Goal: Information Seeking & Learning: Learn about a topic

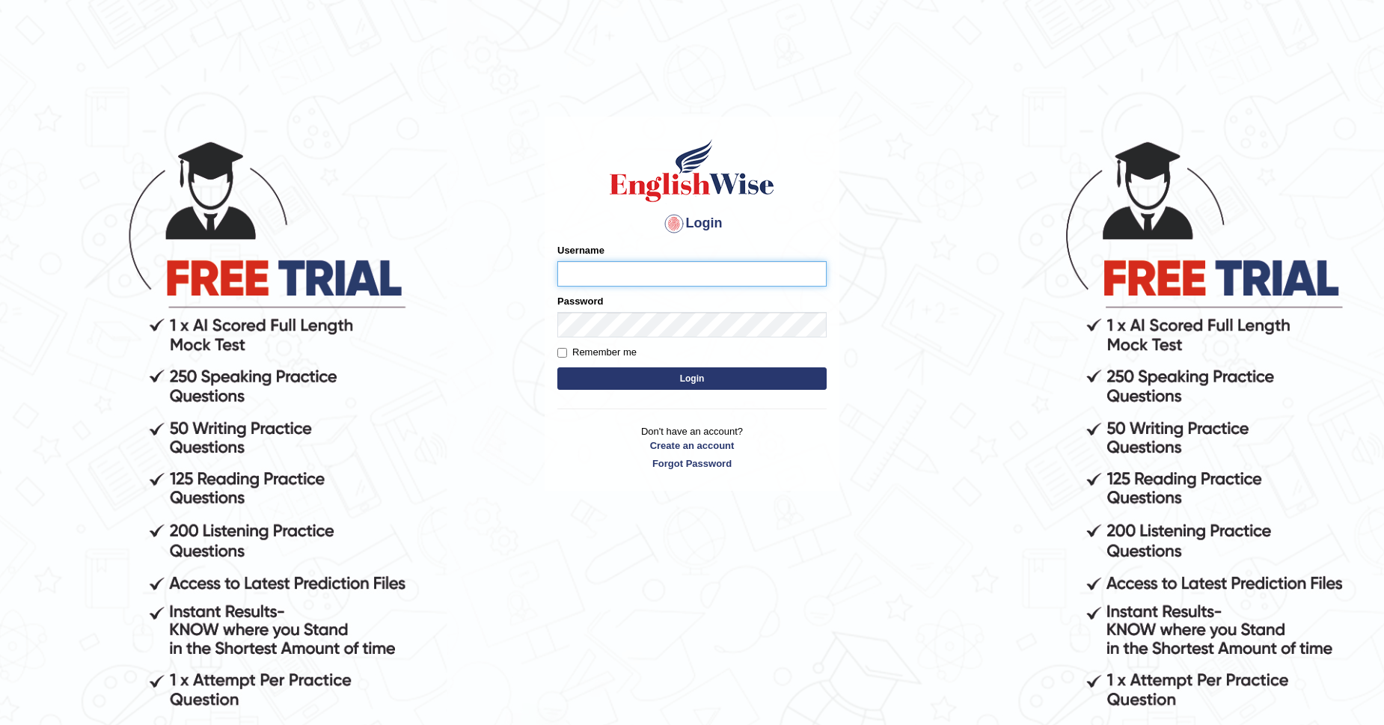
type input "a"
type input "Amrita04"
click at [594, 382] on button "Login" at bounding box center [691, 378] width 269 height 22
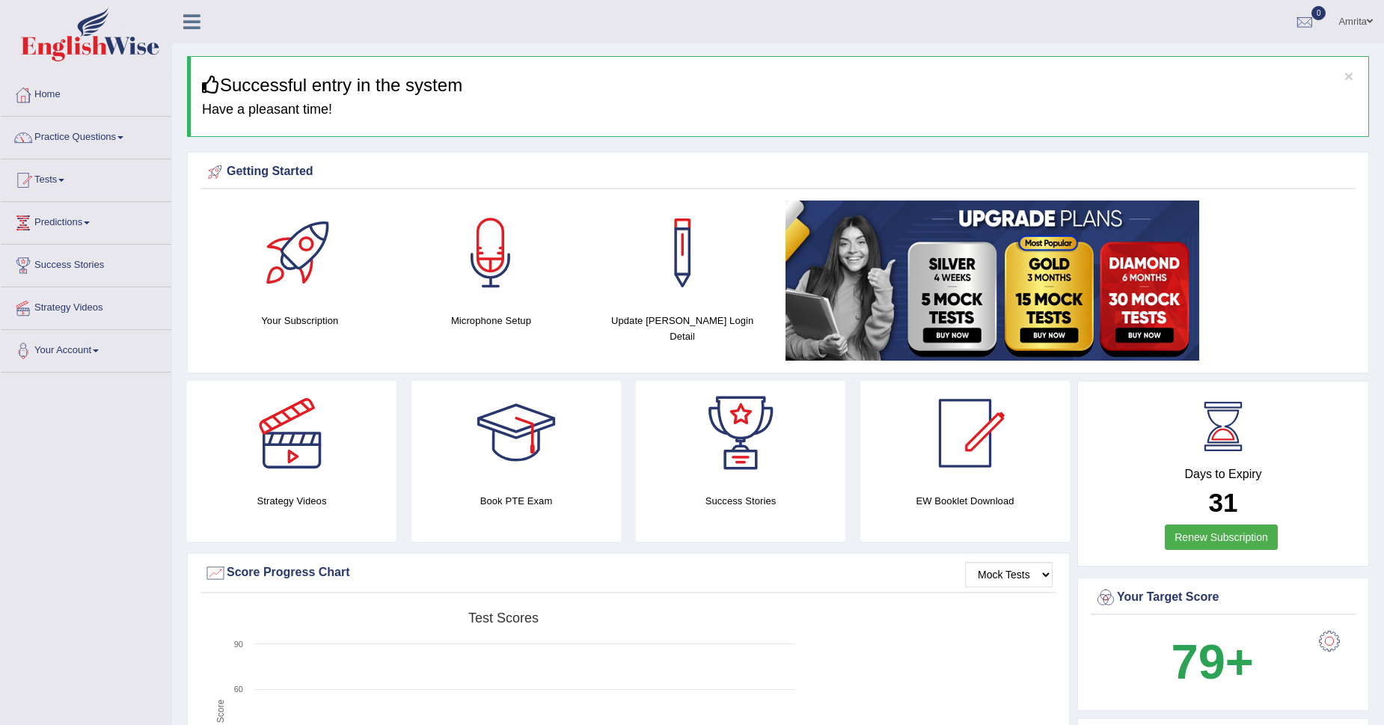
click at [89, 138] on link "Practice Questions" at bounding box center [86, 135] width 171 height 37
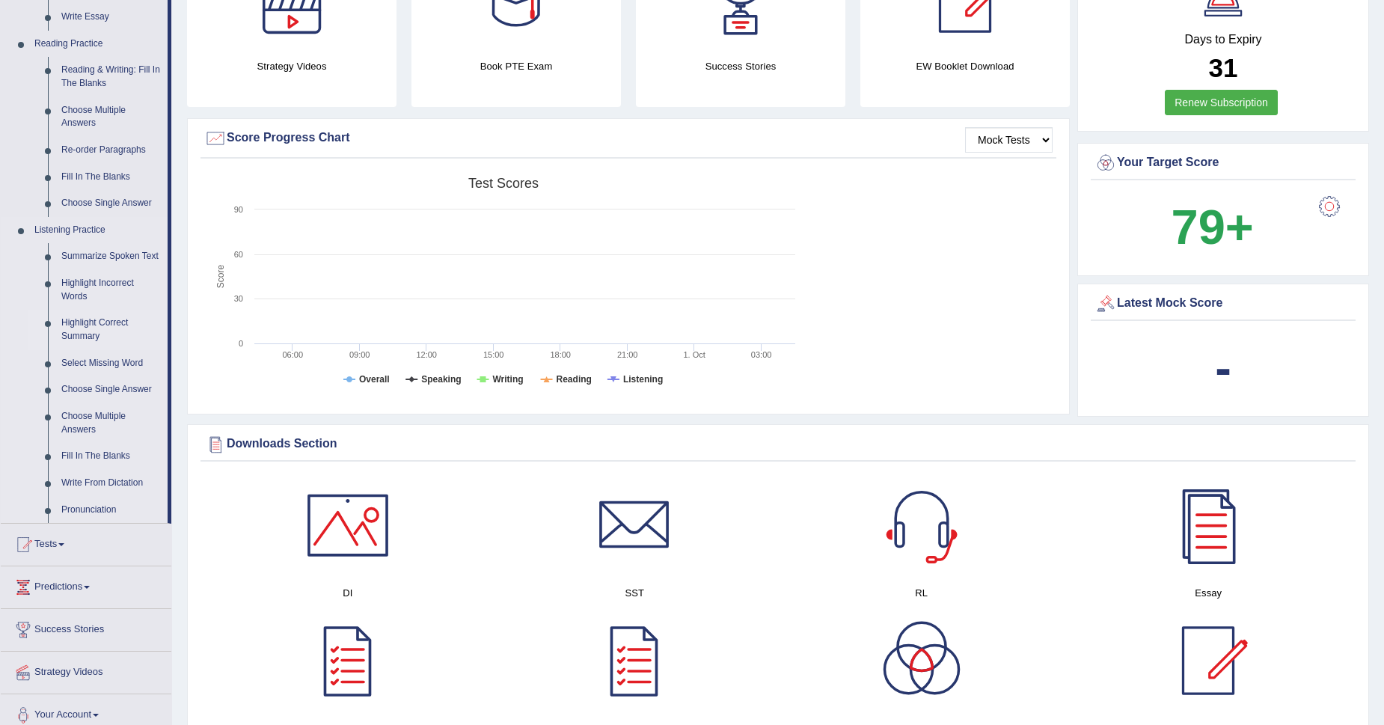
scroll to position [435, 0]
click at [105, 280] on link "Highlight Incorrect Words" at bounding box center [111, 290] width 113 height 40
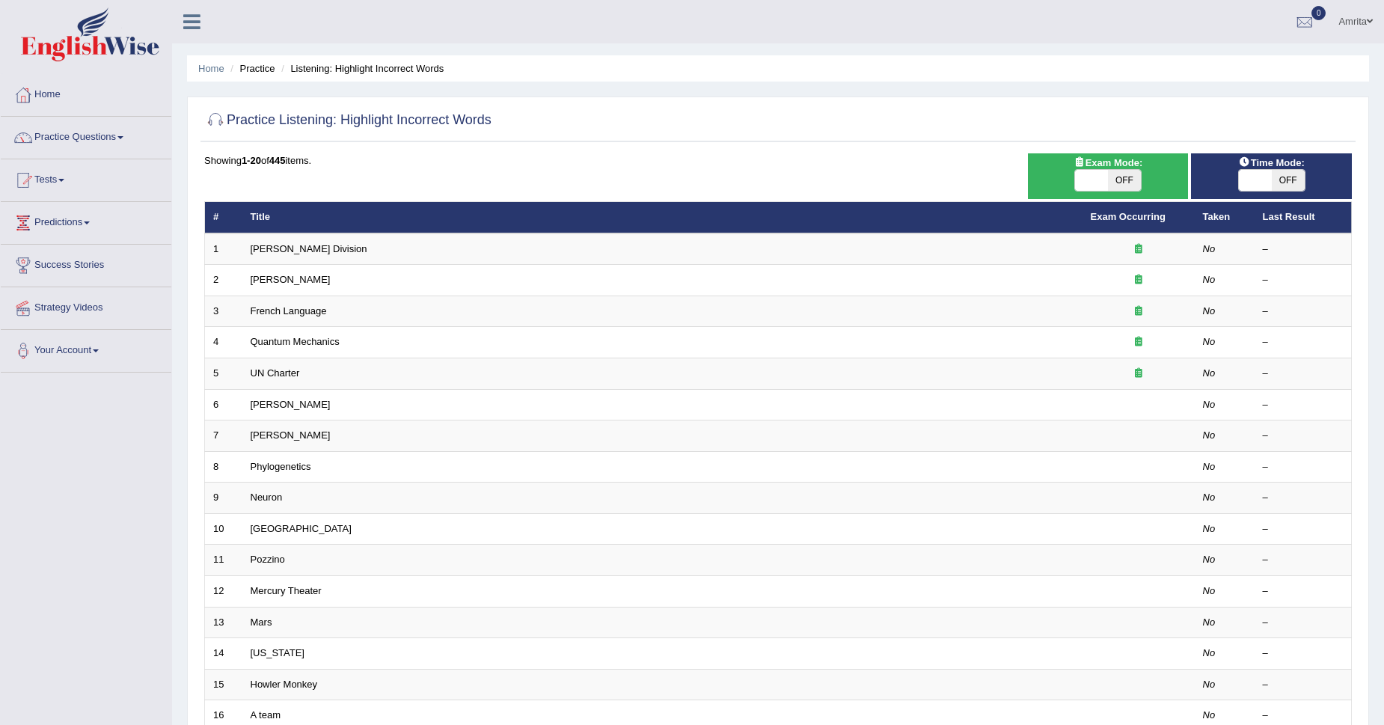
click at [1117, 188] on span "OFF" at bounding box center [1124, 180] width 33 height 21
checkbox input "true"
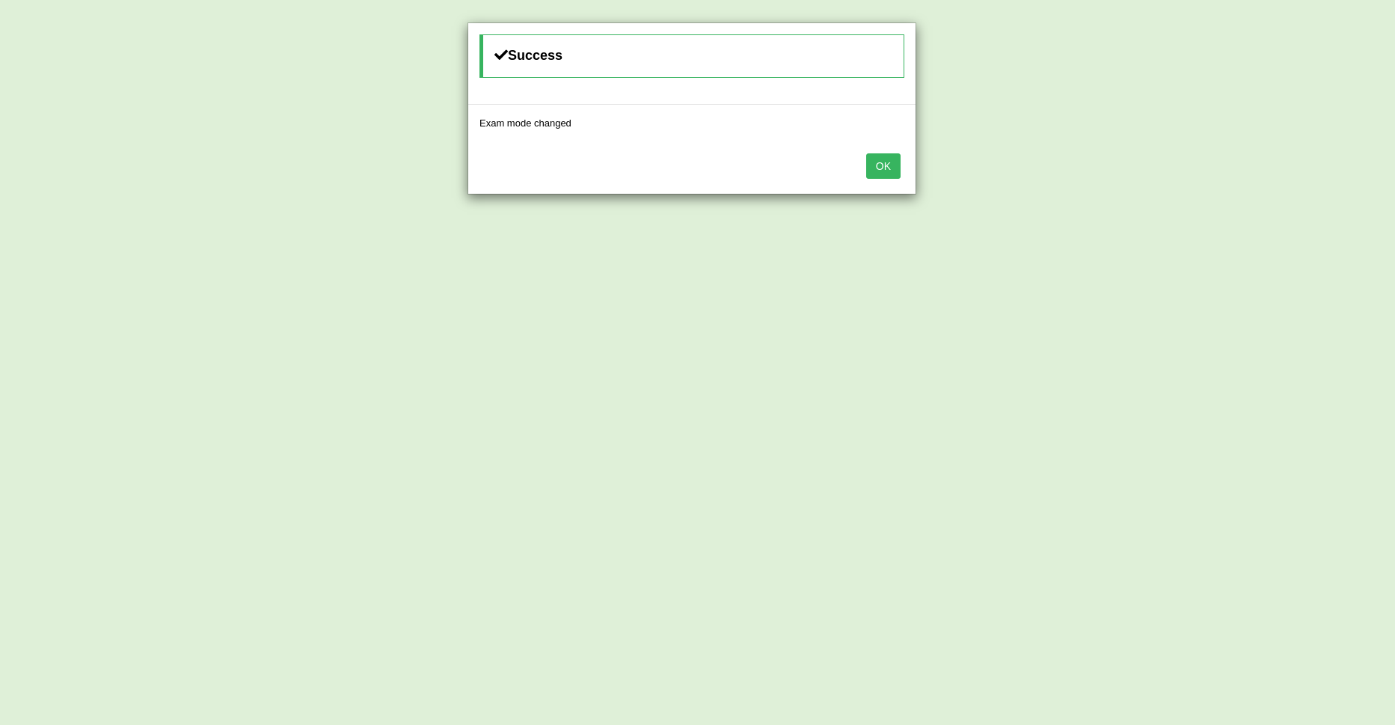
click at [894, 171] on button "OK" at bounding box center [883, 165] width 34 height 25
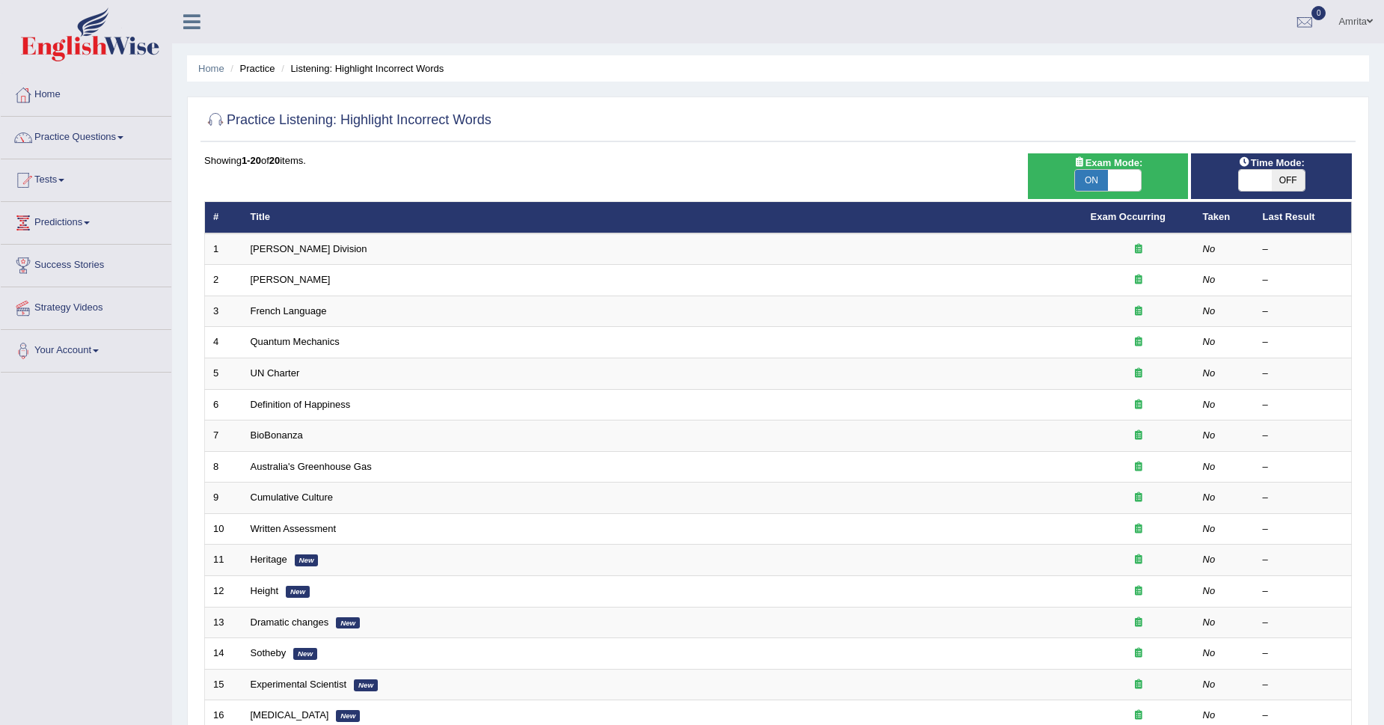
click at [1285, 180] on span "OFF" at bounding box center [1288, 180] width 33 height 21
checkbox input "true"
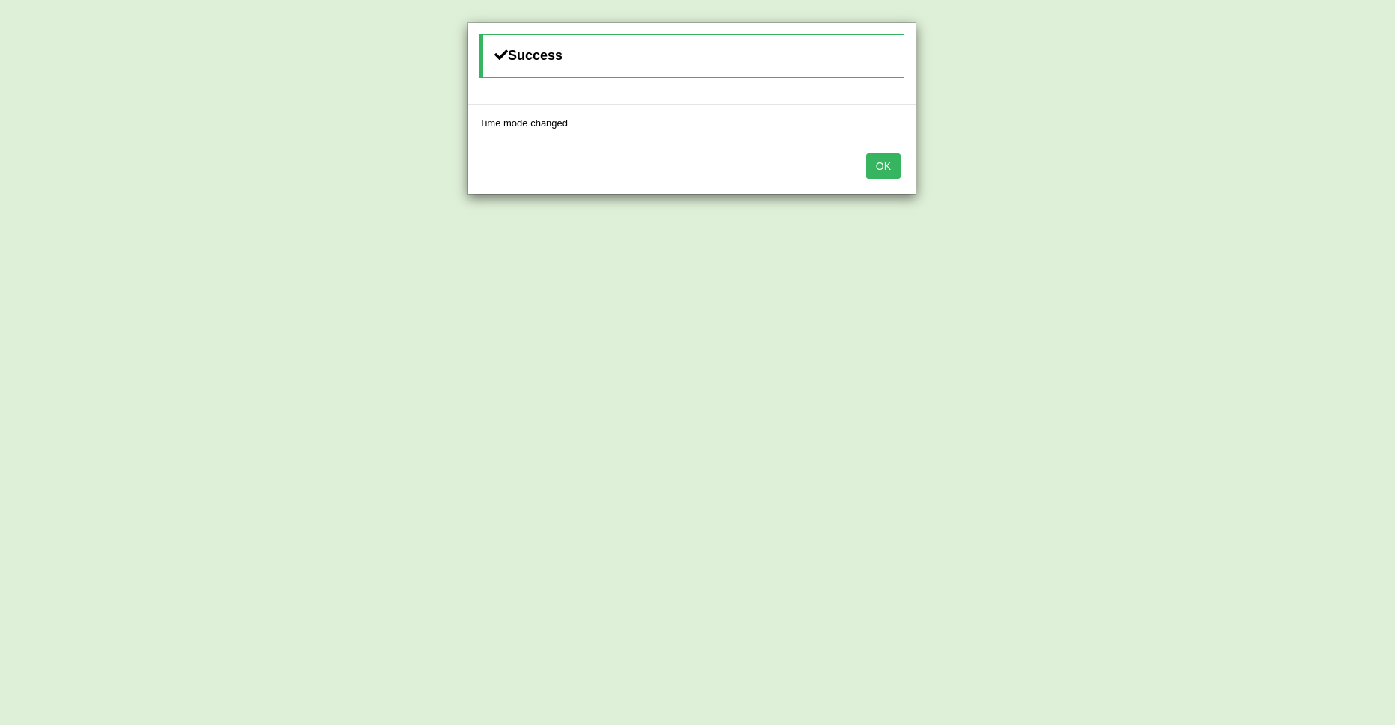
click at [876, 169] on button "OK" at bounding box center [883, 165] width 34 height 25
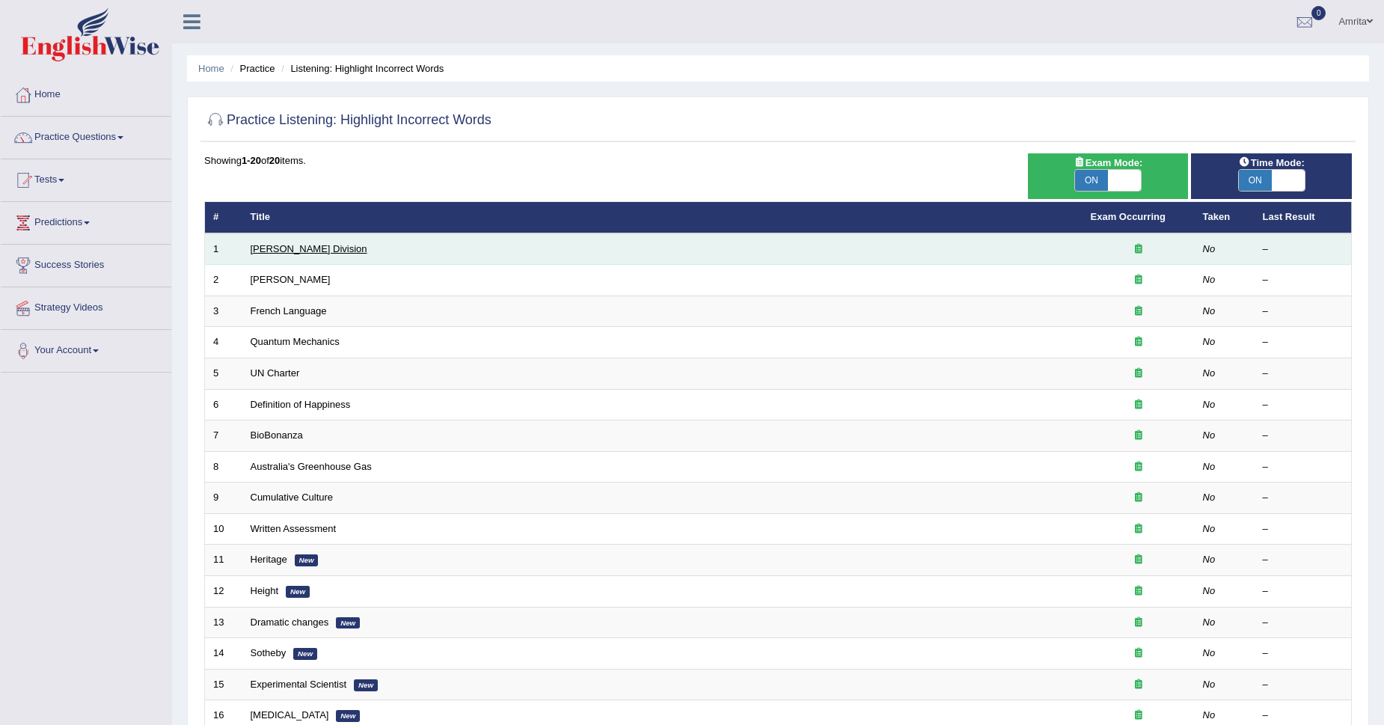
click at [283, 250] on link "Ward Division" at bounding box center [309, 248] width 117 height 11
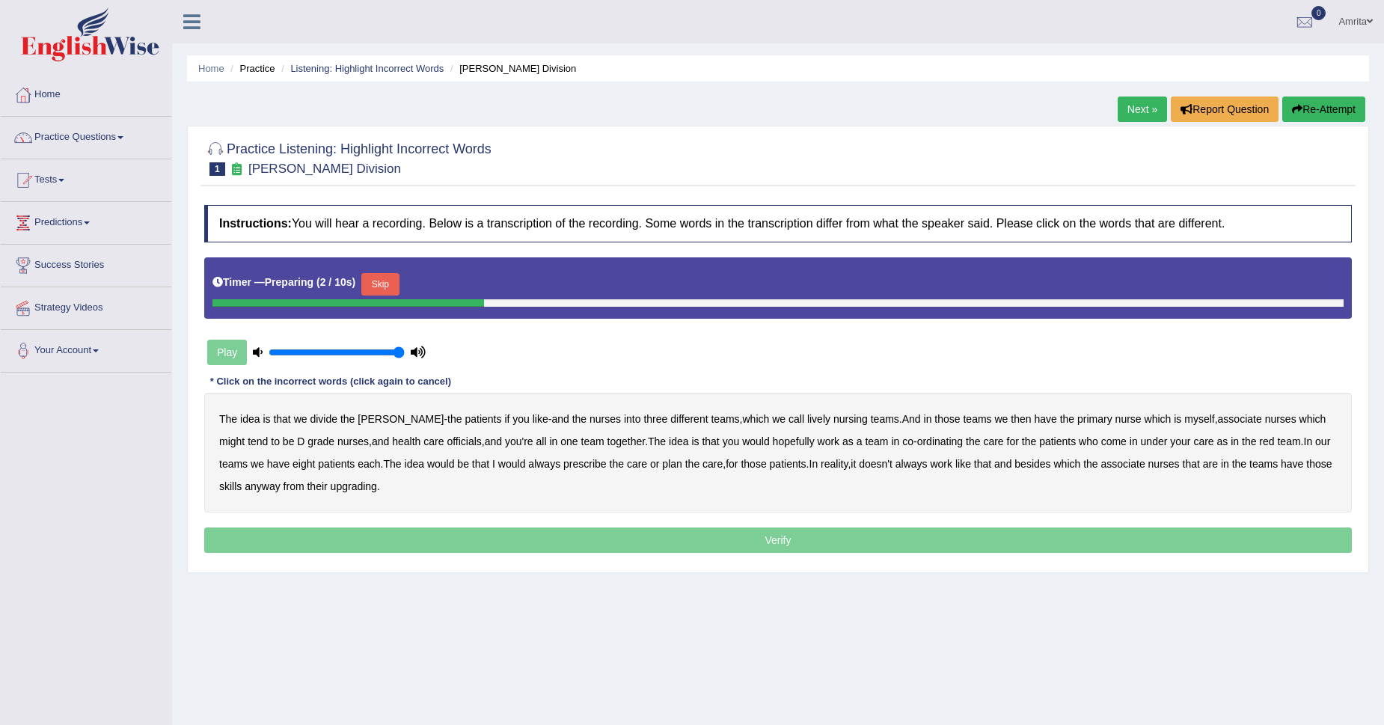
scroll to position [61, 0]
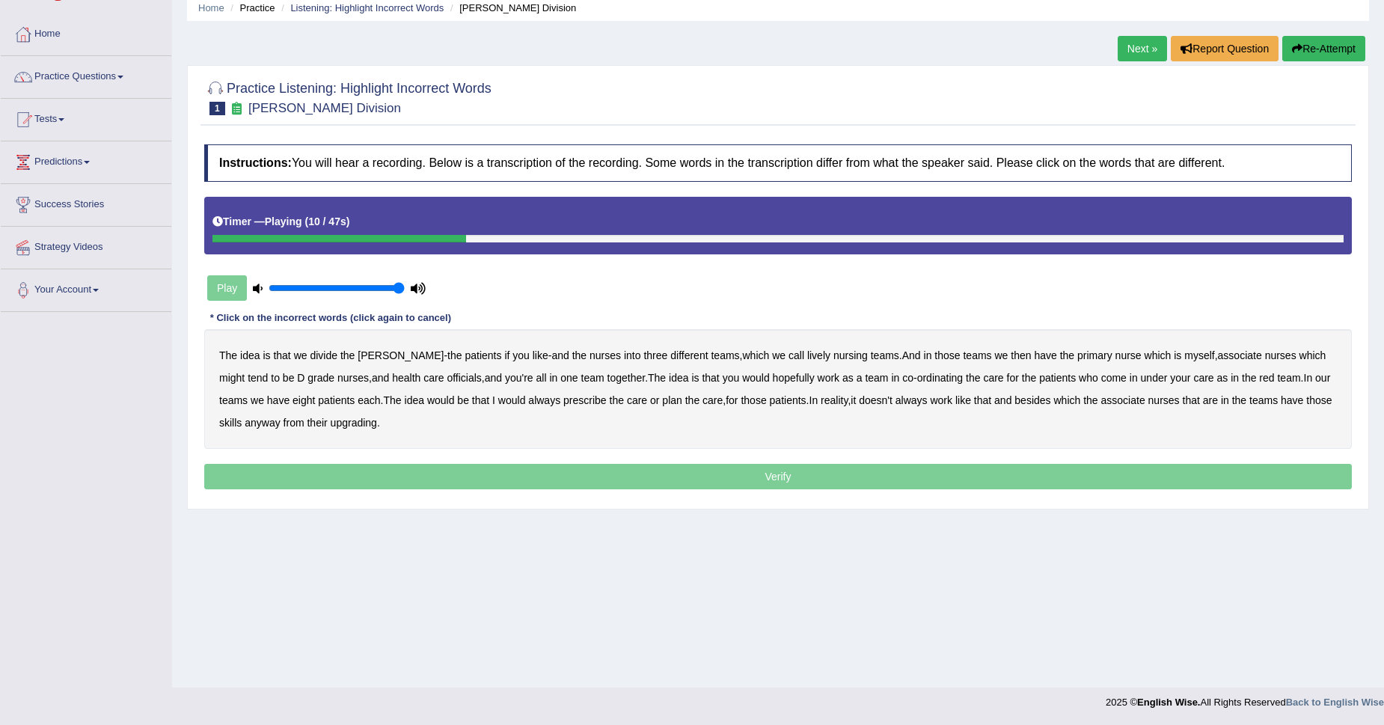
click at [807, 358] on b "lively" at bounding box center [818, 355] width 23 height 12
click at [245, 372] on b "might" at bounding box center [231, 378] width 25 height 12
click at [447, 382] on b "officials" at bounding box center [464, 378] width 34 height 12
click at [1304, 380] on b "In" at bounding box center [1308, 378] width 9 height 12
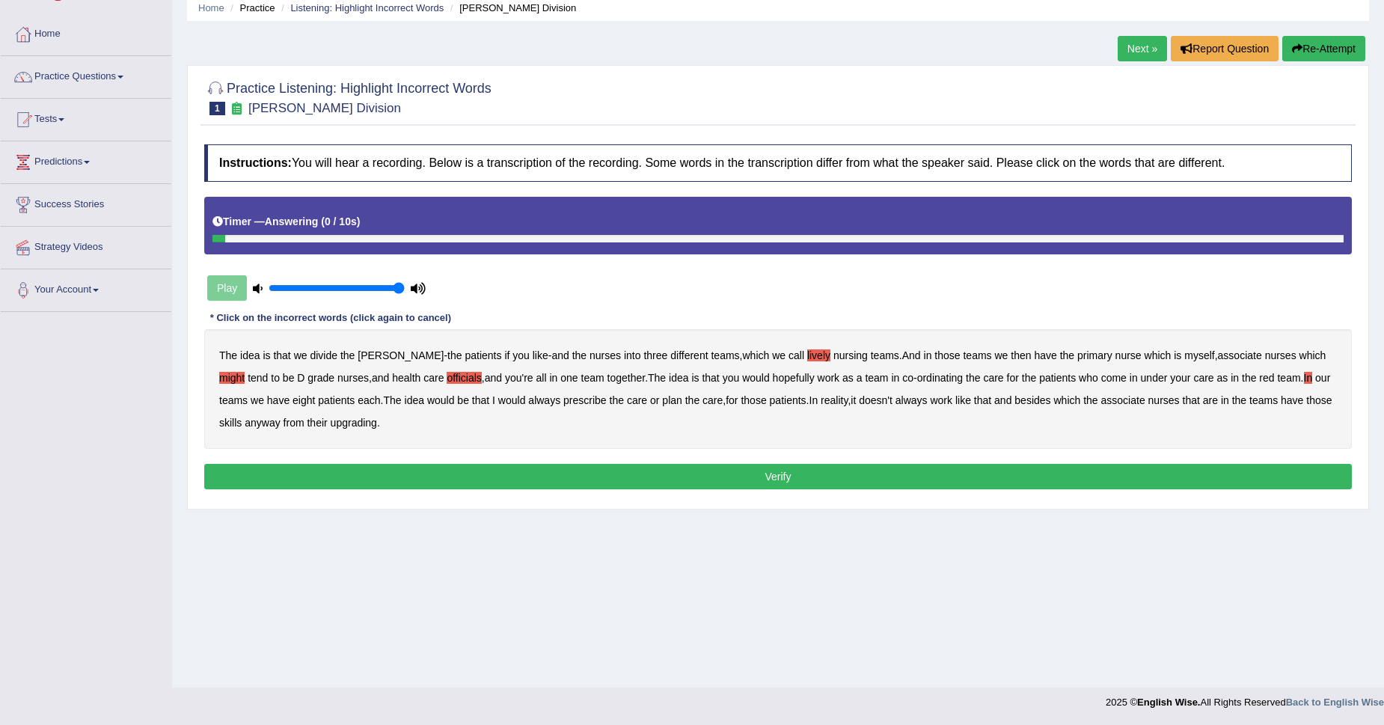
click at [343, 427] on b "upgrading" at bounding box center [354, 423] width 46 height 12
click at [347, 477] on button "Verify" at bounding box center [778, 476] width 1148 height 25
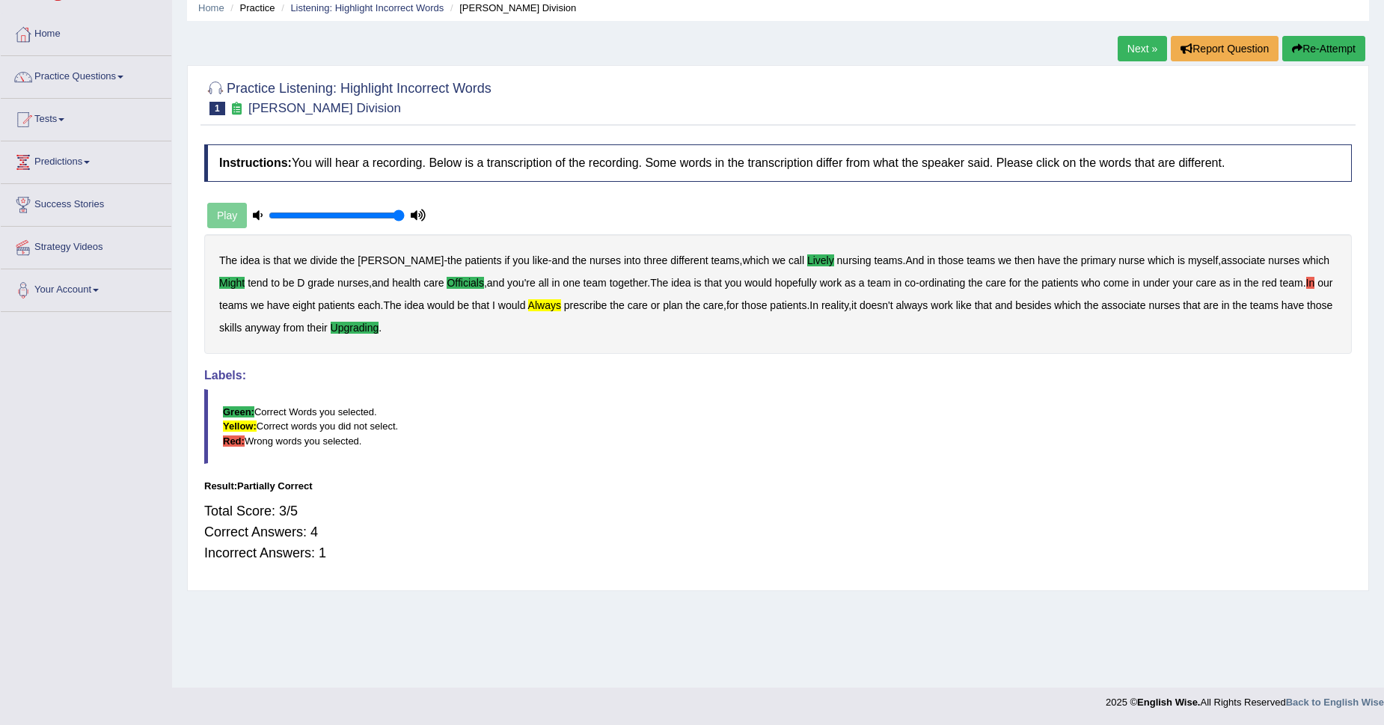
click at [1138, 54] on link "Next »" at bounding box center [1142, 48] width 49 height 25
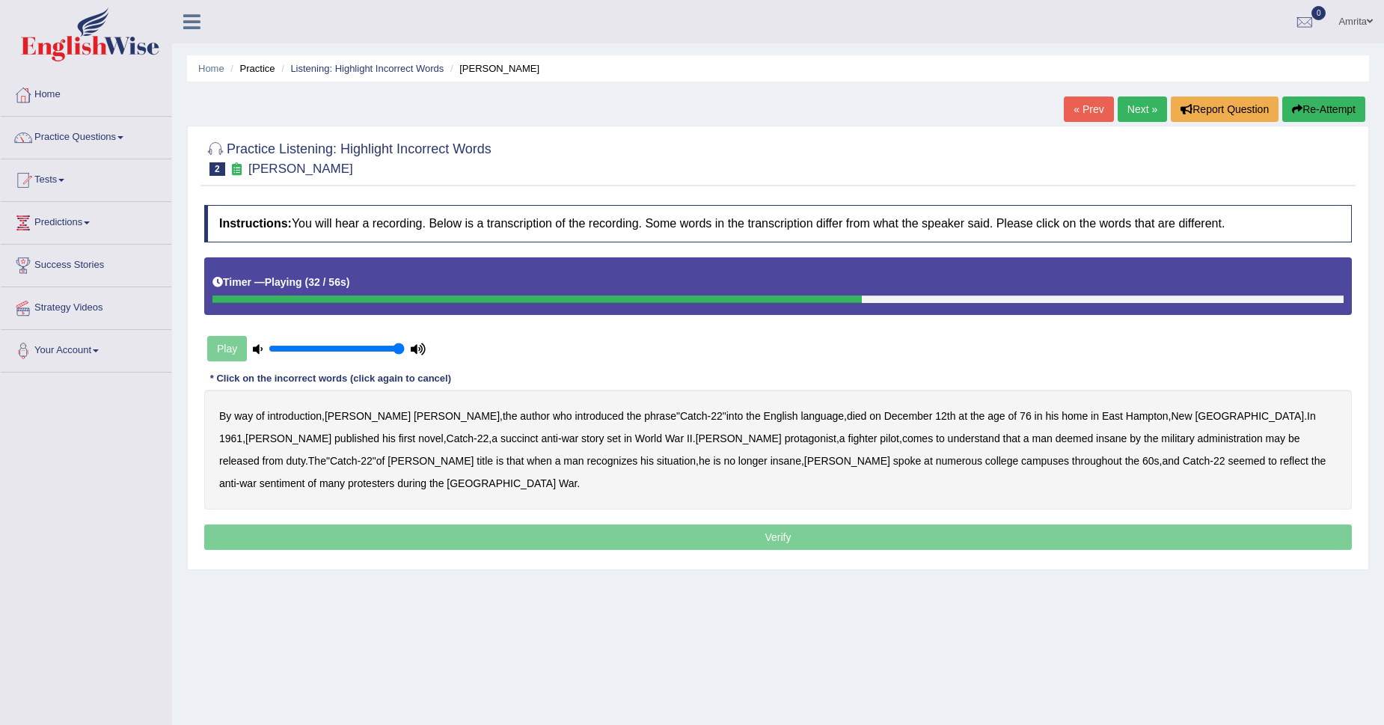
click at [1198, 442] on b "administration" at bounding box center [1230, 438] width 65 height 12
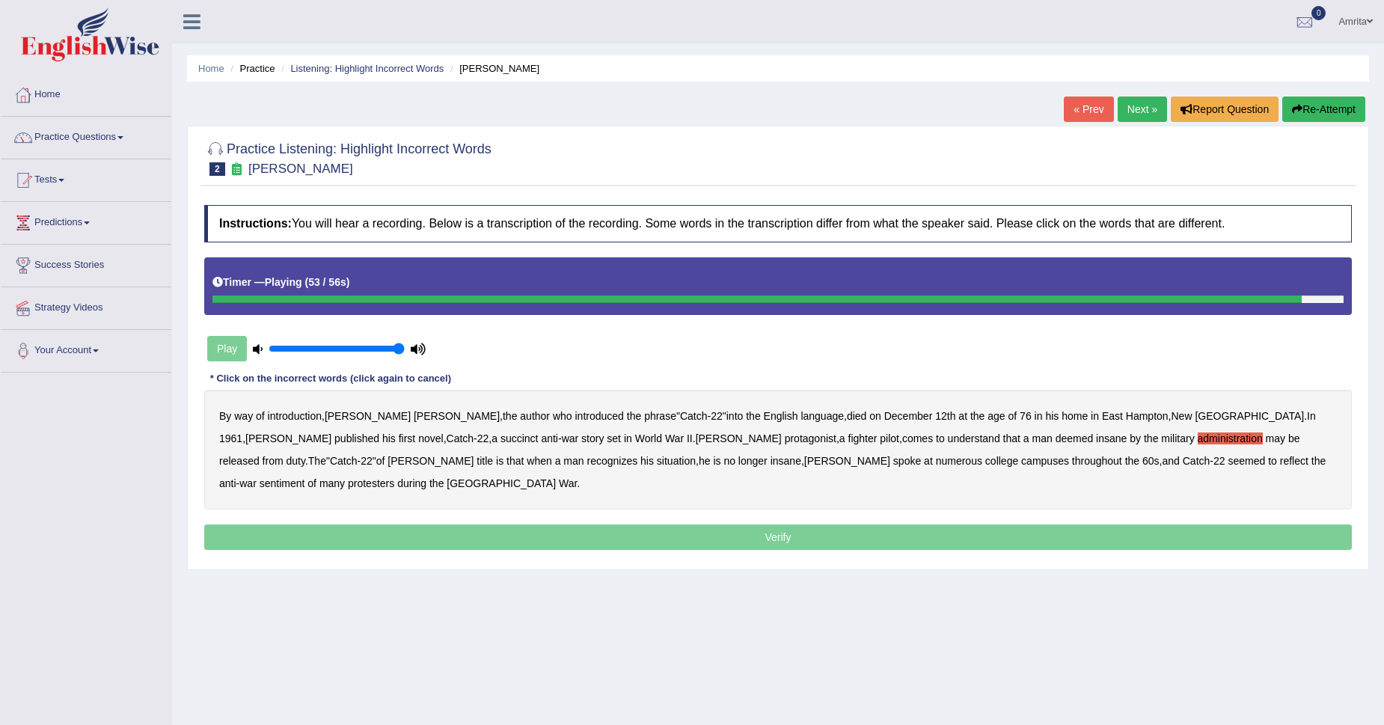
click at [1280, 462] on b "reflect" at bounding box center [1294, 461] width 28 height 12
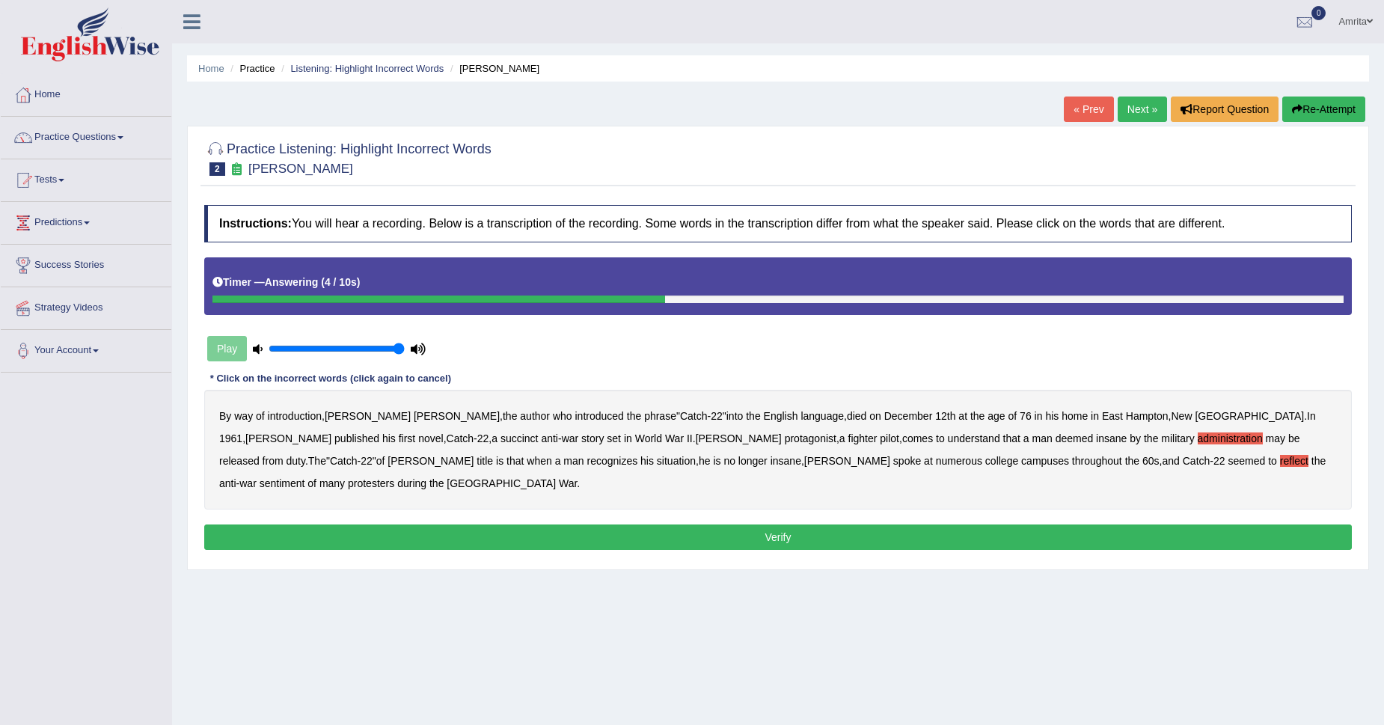
click at [301, 524] on button "Verify" at bounding box center [778, 536] width 1148 height 25
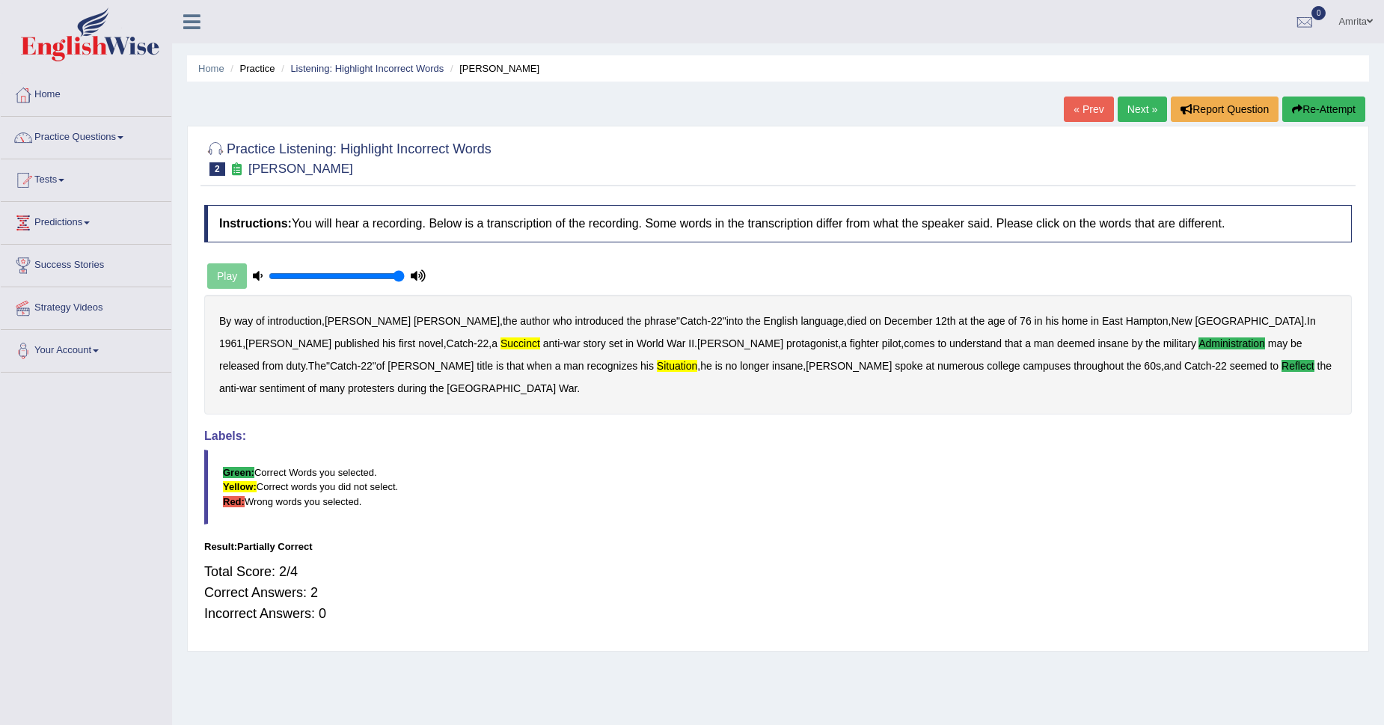
click at [1135, 111] on link "Next »" at bounding box center [1142, 109] width 49 height 25
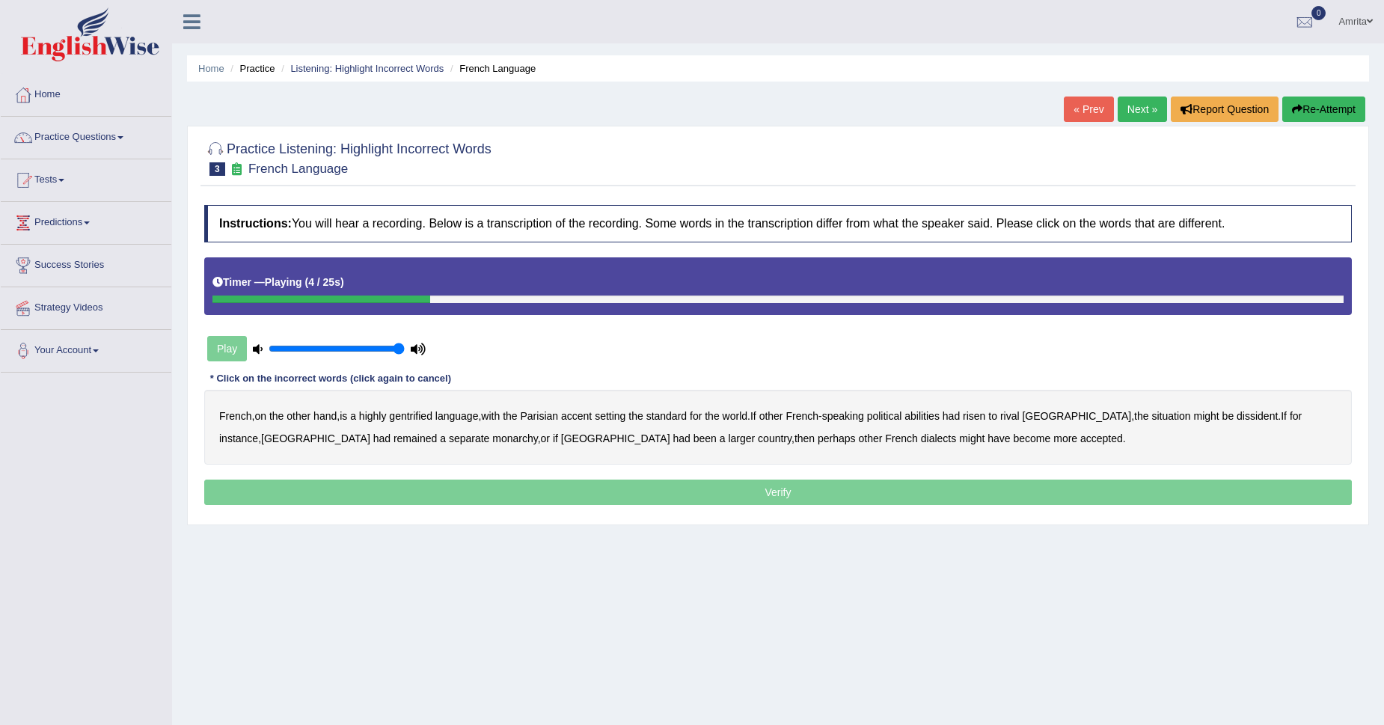
click at [420, 414] on b "gentrified" at bounding box center [410, 416] width 43 height 12
click at [926, 411] on b "abilities" at bounding box center [921, 416] width 35 height 12
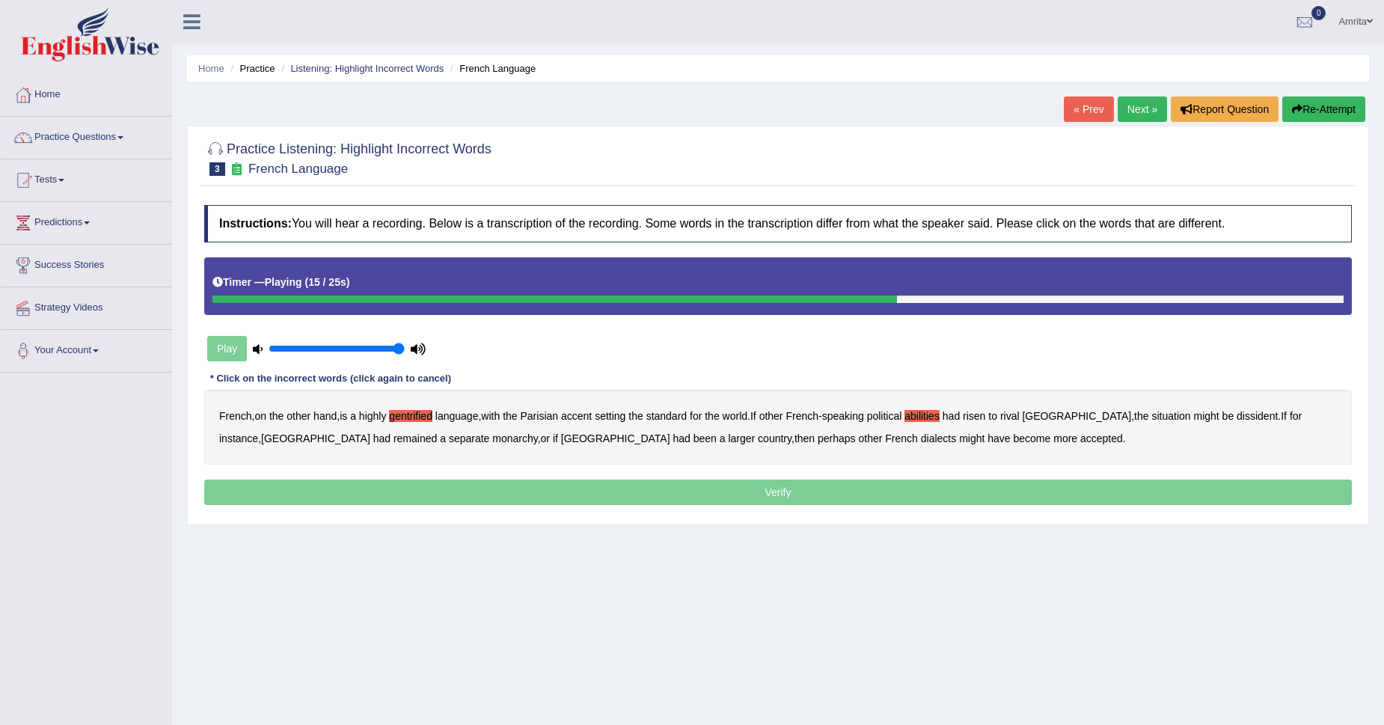
click at [1206, 422] on div "French , on the other hand , is a highly gentrified language , with the Parisia…" at bounding box center [778, 427] width 1148 height 75
click at [1237, 412] on b "dissident" at bounding box center [1257, 416] width 41 height 12
click at [492, 442] on b "monarchy" at bounding box center [514, 438] width 45 height 12
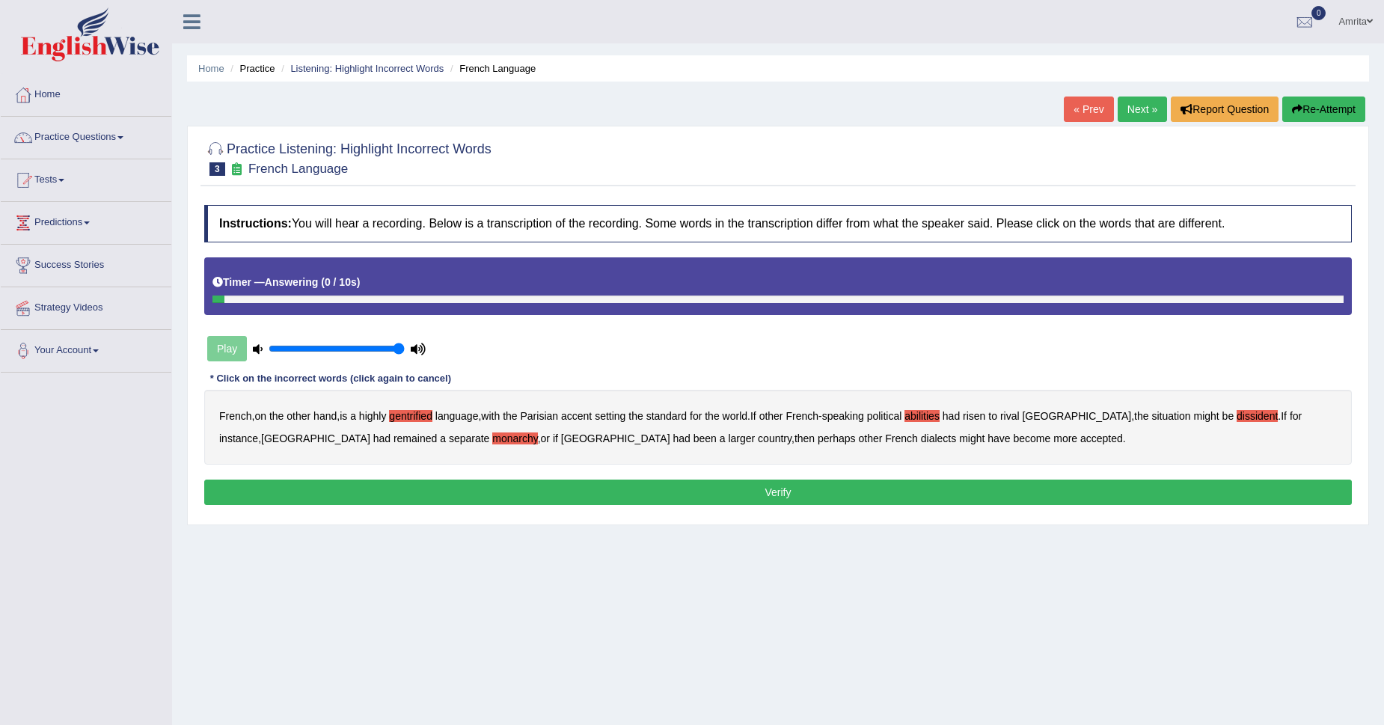
click at [784, 495] on button "Verify" at bounding box center [778, 492] width 1148 height 25
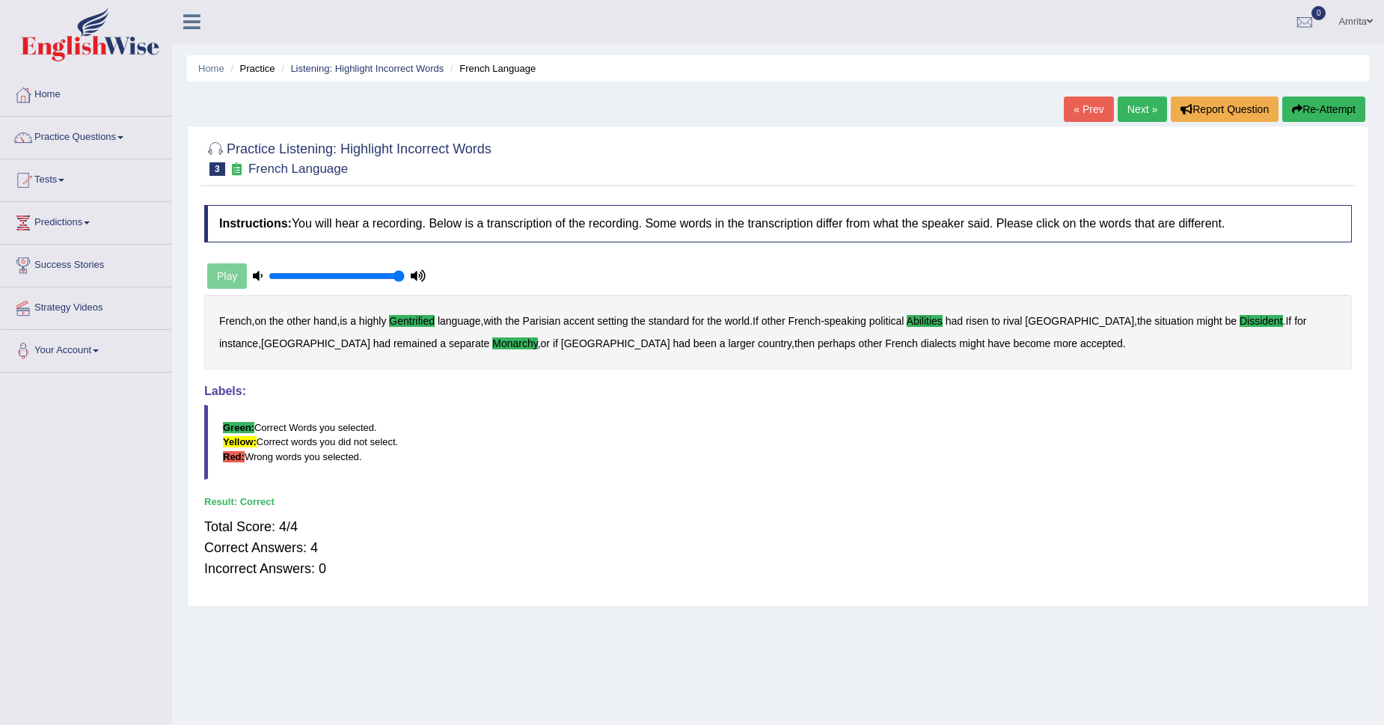
click at [1151, 109] on link "Next »" at bounding box center [1142, 109] width 49 height 25
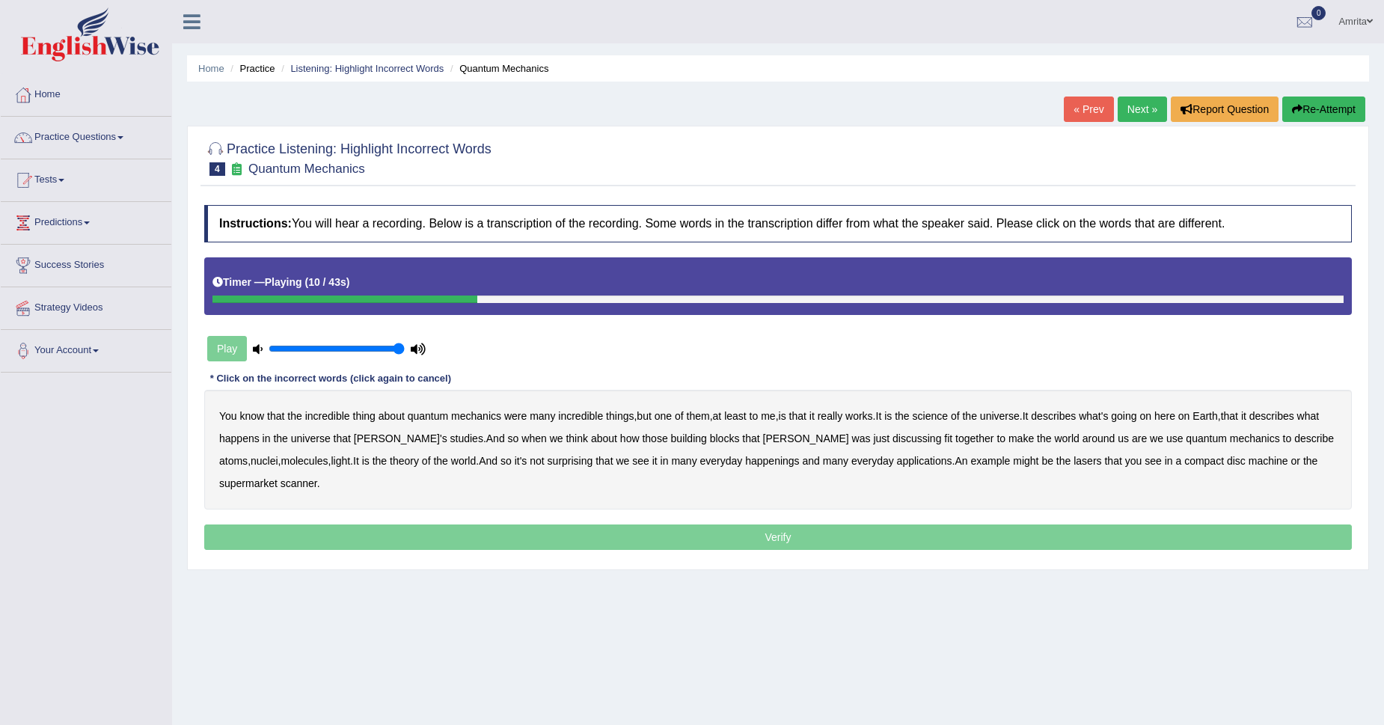
click at [944, 411] on b "science" at bounding box center [930, 416] width 35 height 12
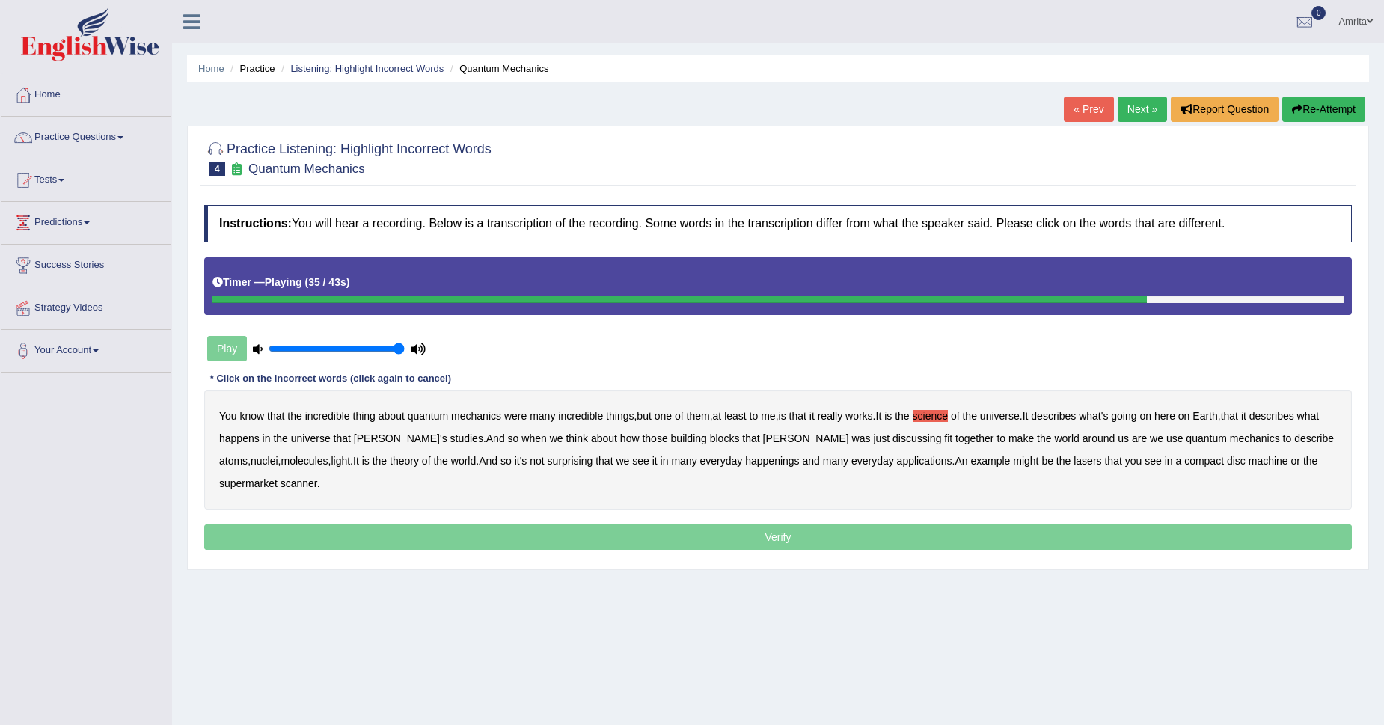
click at [745, 462] on b "happenings" at bounding box center [772, 461] width 54 height 12
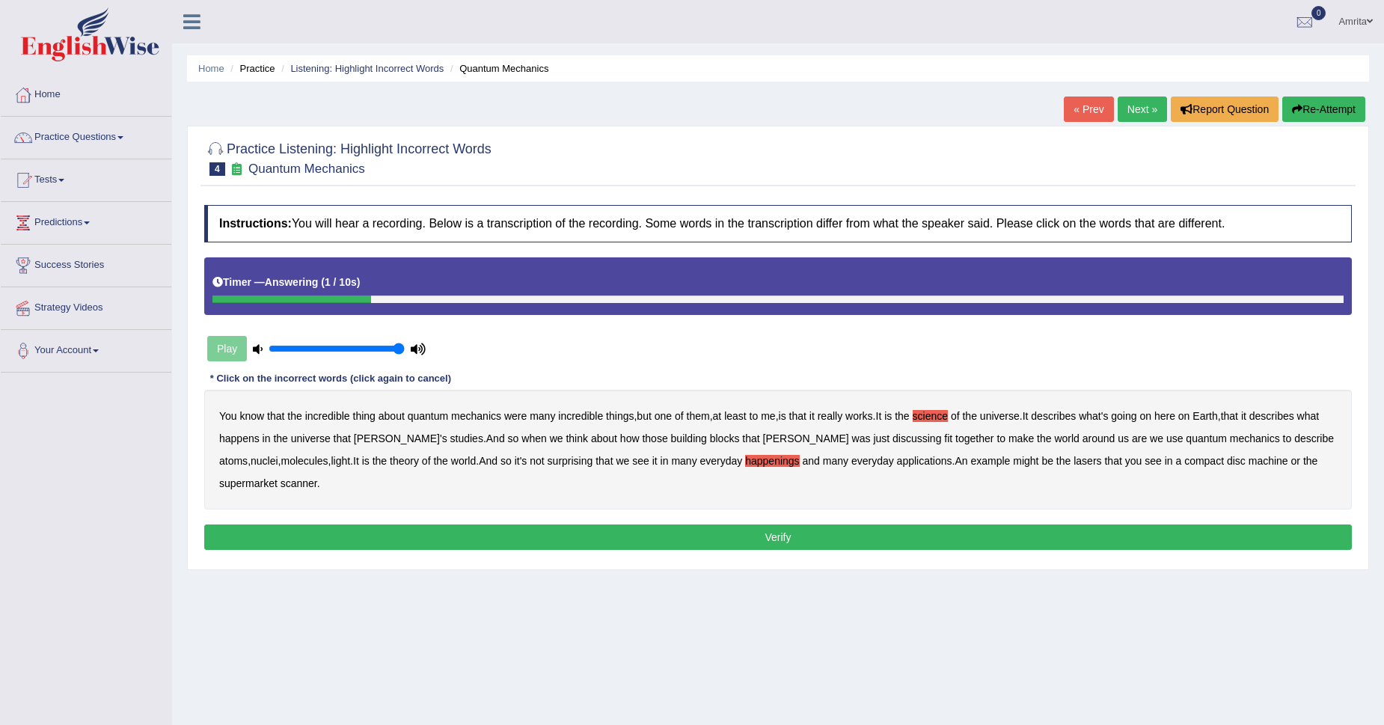
click at [1249, 461] on b "machine" at bounding box center [1269, 461] width 40 height 12
click at [1133, 529] on div "Instructions: You will hear a recording. Below is a transcription of the record…" at bounding box center [778, 380] width 1155 height 364
click at [1130, 524] on button "Verify" at bounding box center [778, 536] width 1148 height 25
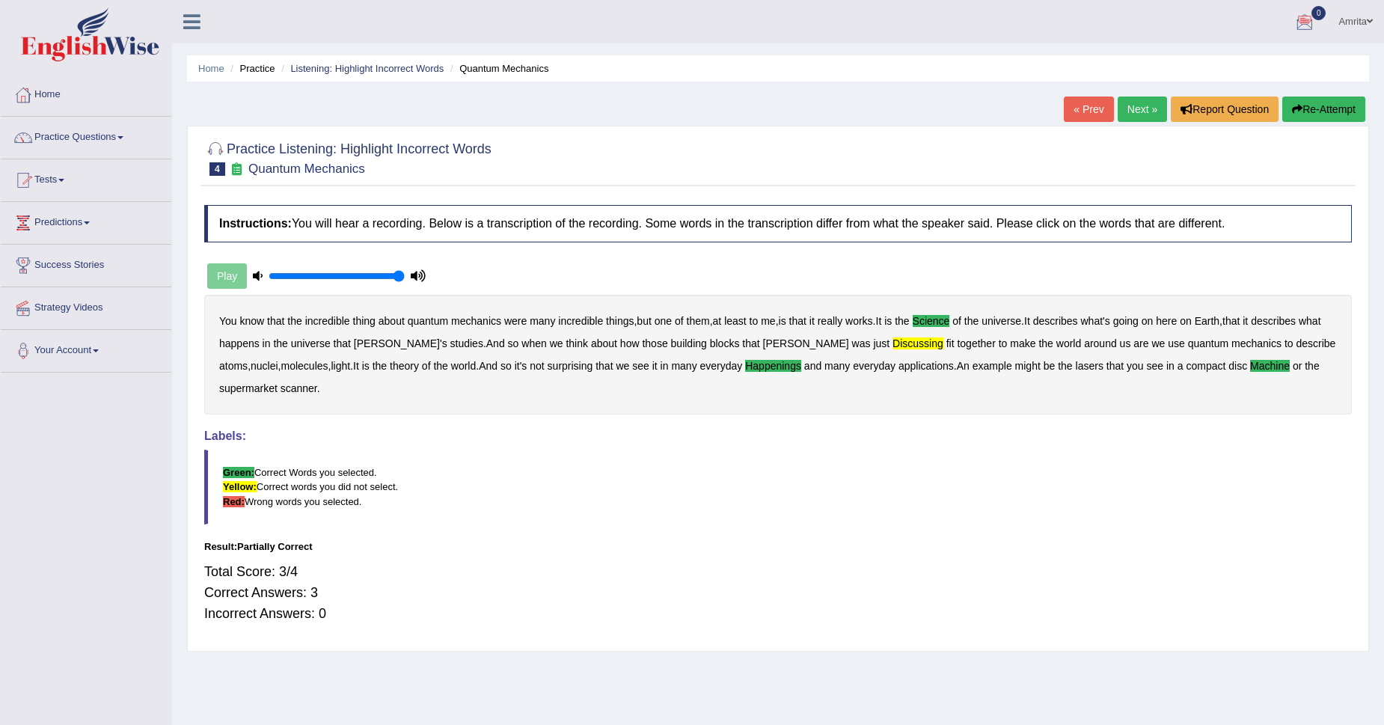
click at [1142, 103] on link "Next »" at bounding box center [1142, 109] width 49 height 25
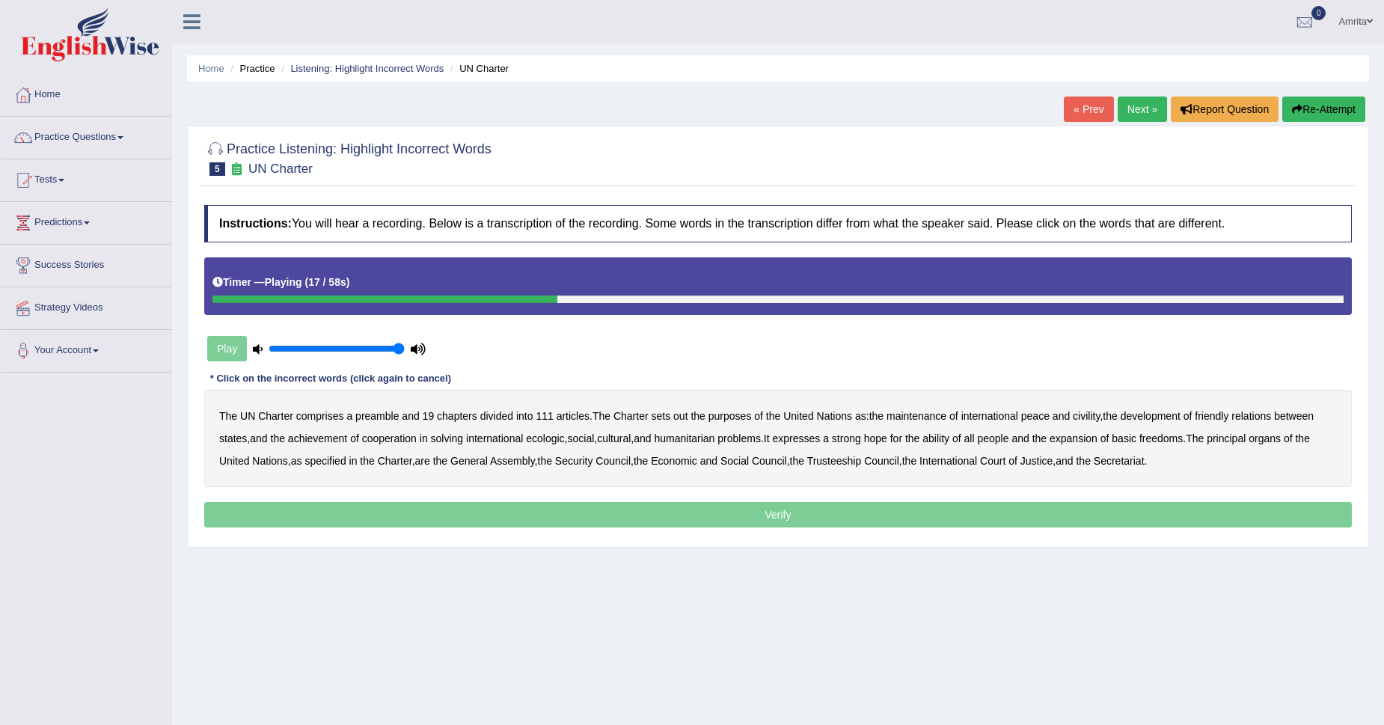
click at [1097, 420] on b "civility" at bounding box center [1086, 416] width 27 height 12
click at [548, 438] on b "ecologic" at bounding box center [545, 438] width 38 height 12
click at [949, 438] on b "ability" at bounding box center [935, 438] width 27 height 12
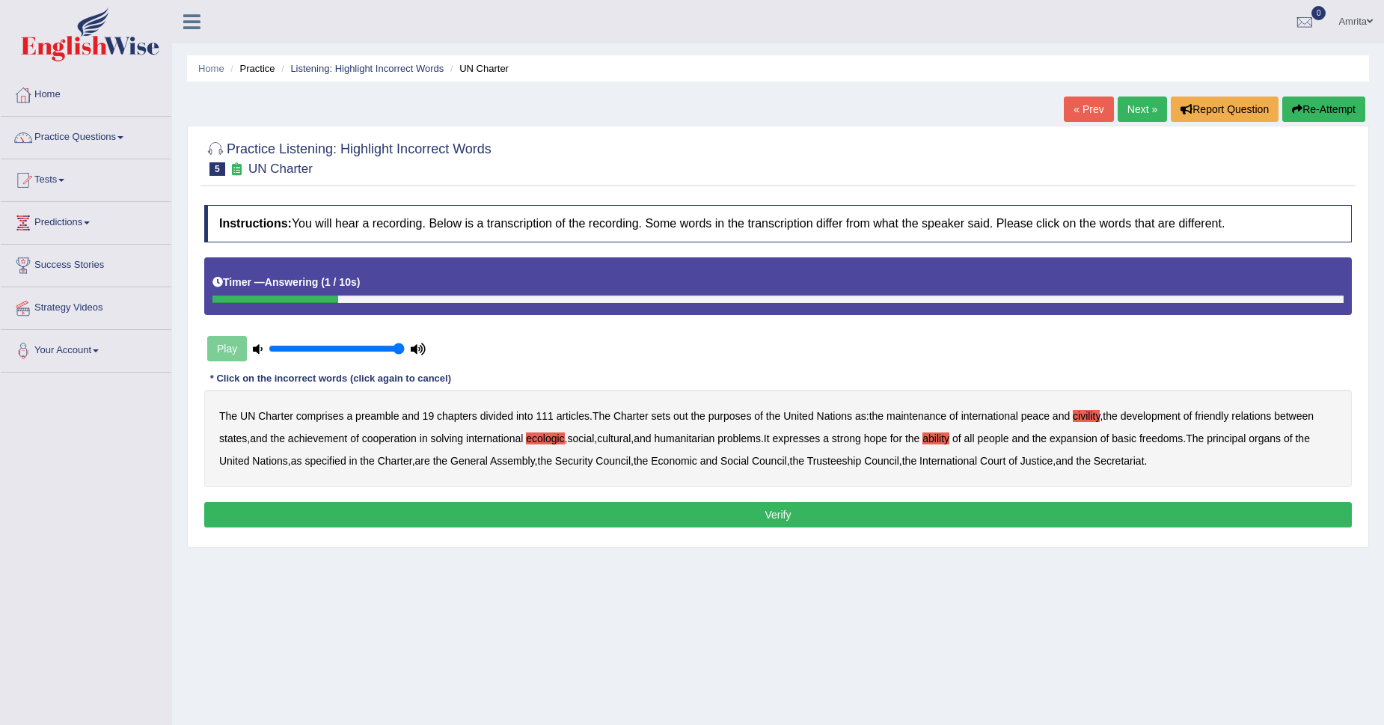
click at [1077, 520] on button "Verify" at bounding box center [778, 514] width 1148 height 25
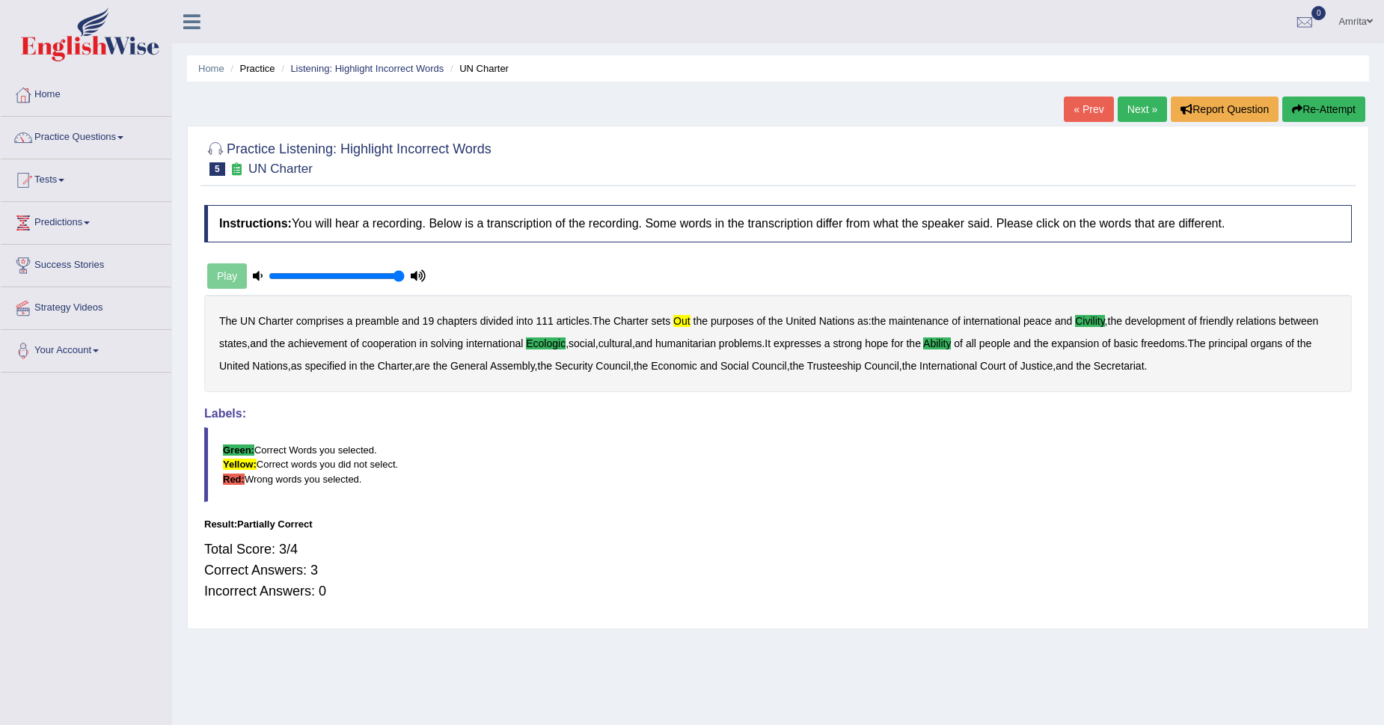
click at [1133, 110] on link "Next »" at bounding box center [1142, 109] width 49 height 25
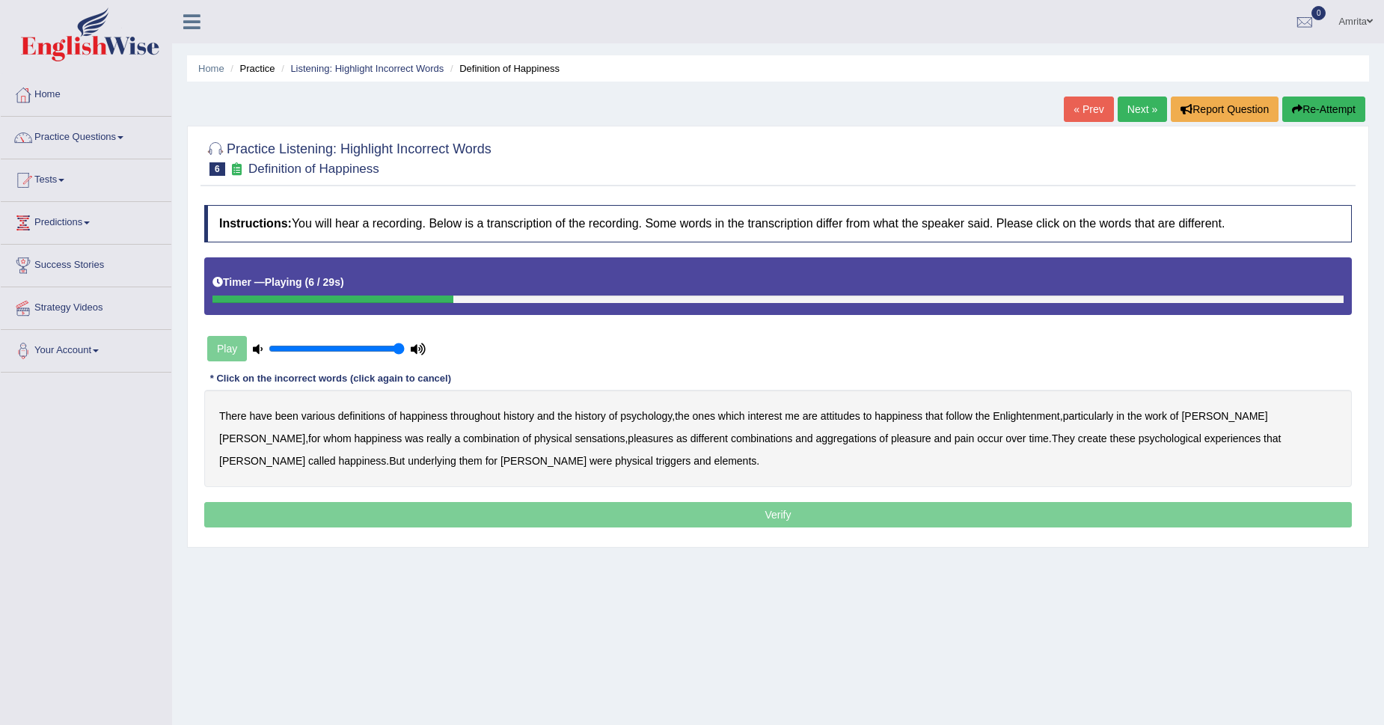
click at [634, 419] on b "psychology" at bounding box center [646, 416] width 52 height 12
click at [575, 435] on b "sensations" at bounding box center [600, 438] width 50 height 12
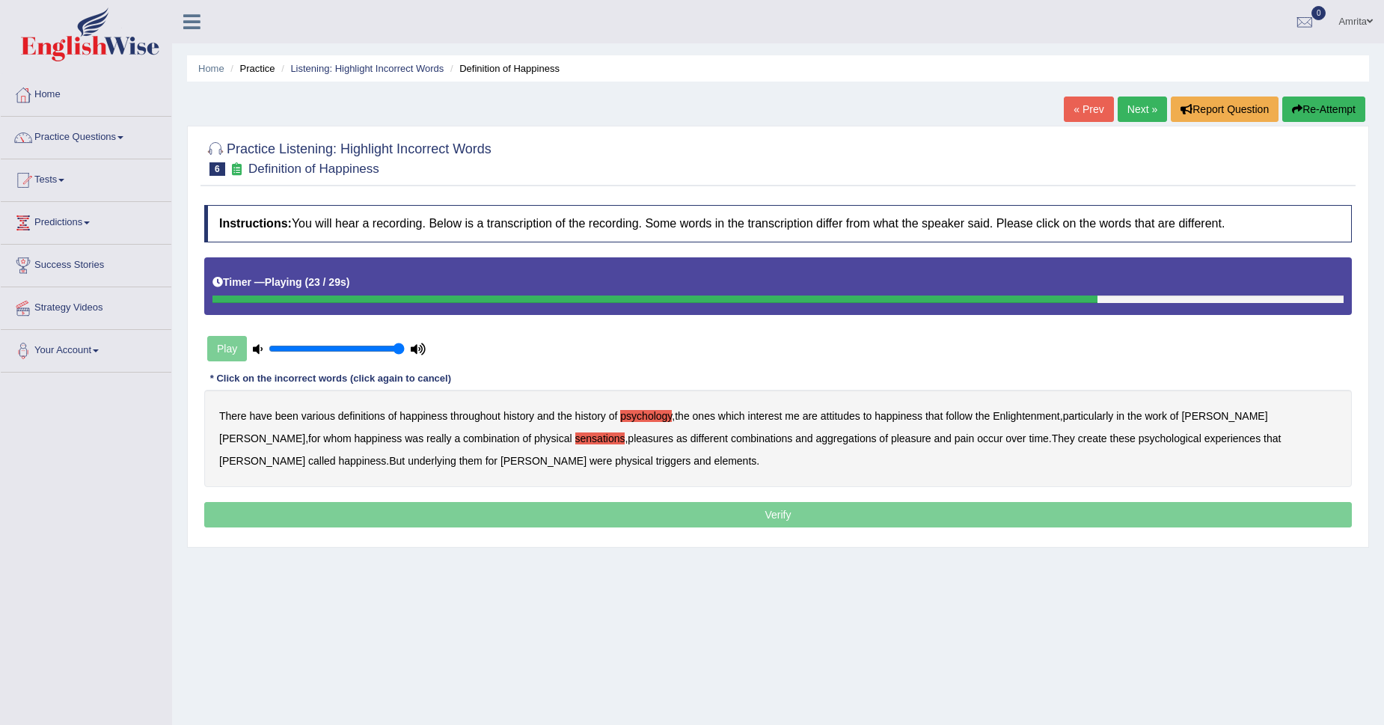
click at [963, 445] on div "There have been various definitions of happiness throughout history and the his…" at bounding box center [778, 438] width 1148 height 97
click at [1078, 440] on b "create" at bounding box center [1092, 438] width 29 height 12
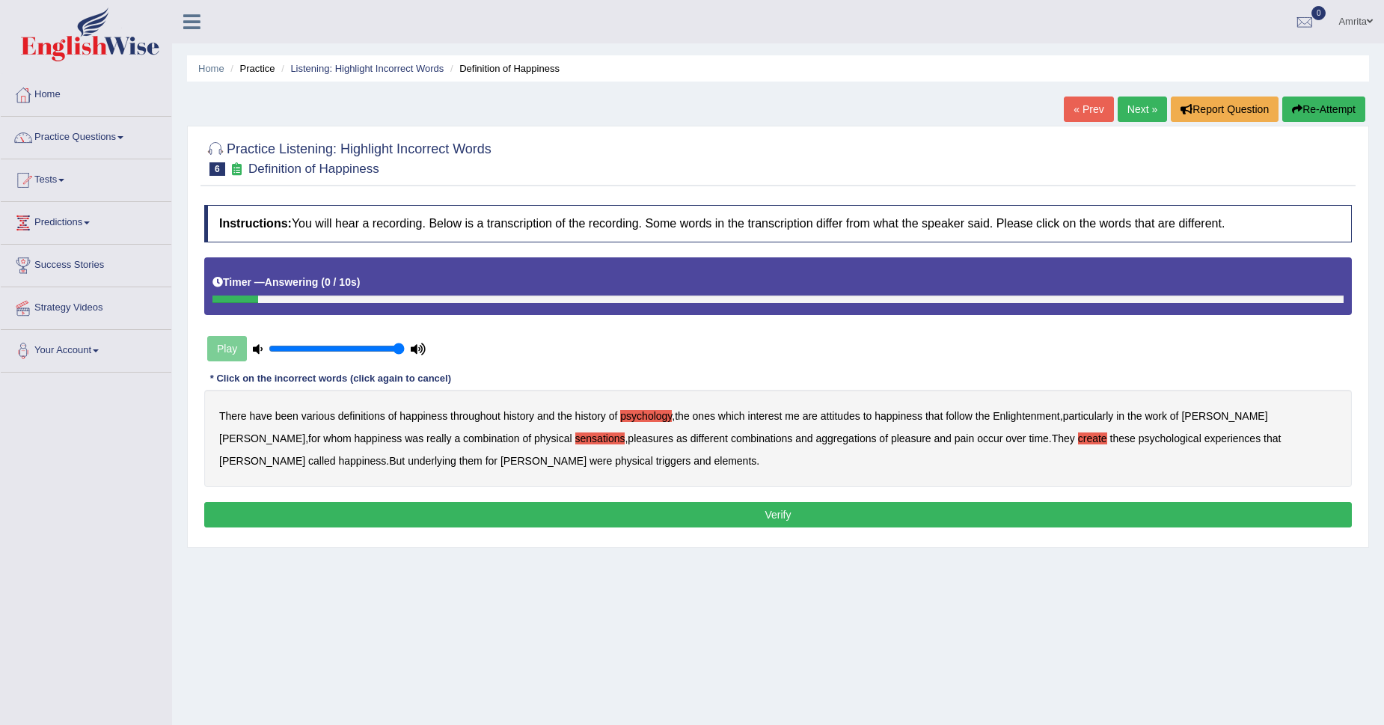
click at [714, 464] on b "elements" at bounding box center [735, 461] width 43 height 12
click at [486, 524] on button "Verify" at bounding box center [778, 514] width 1148 height 25
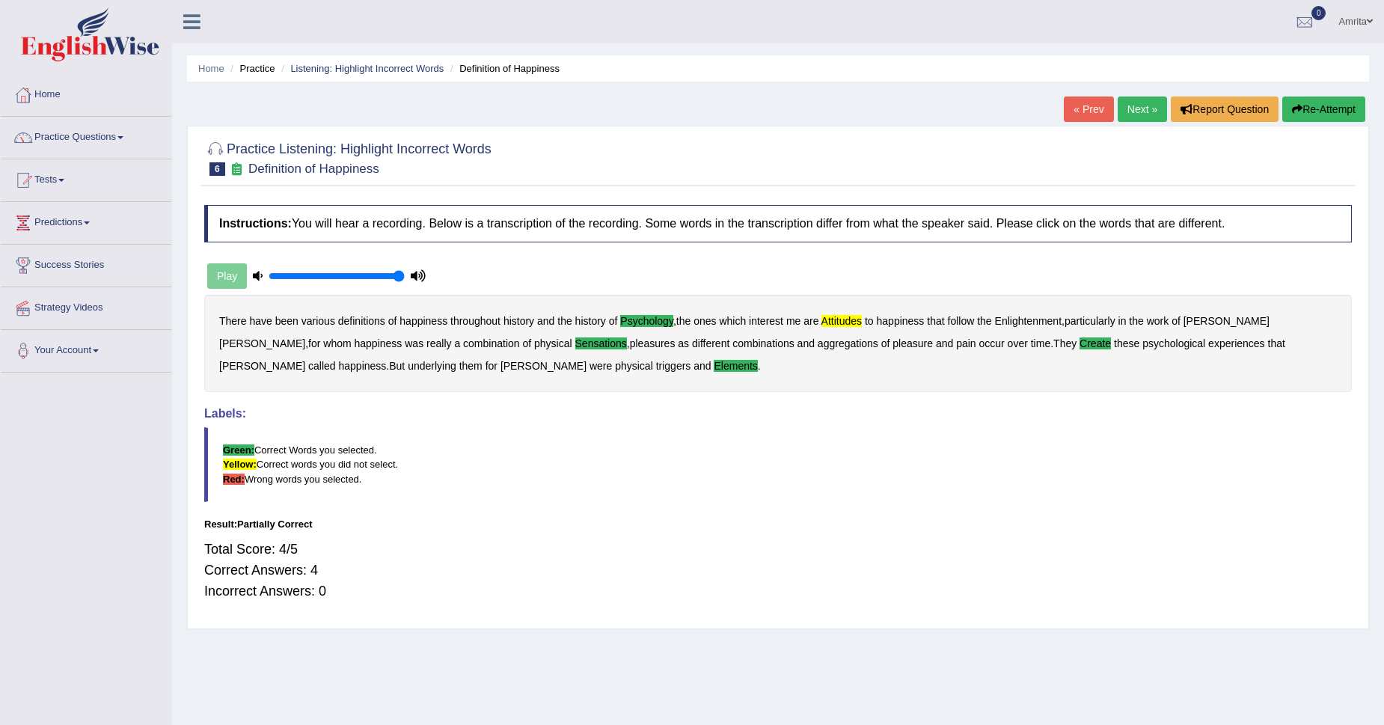
click at [1125, 105] on link "Next »" at bounding box center [1142, 109] width 49 height 25
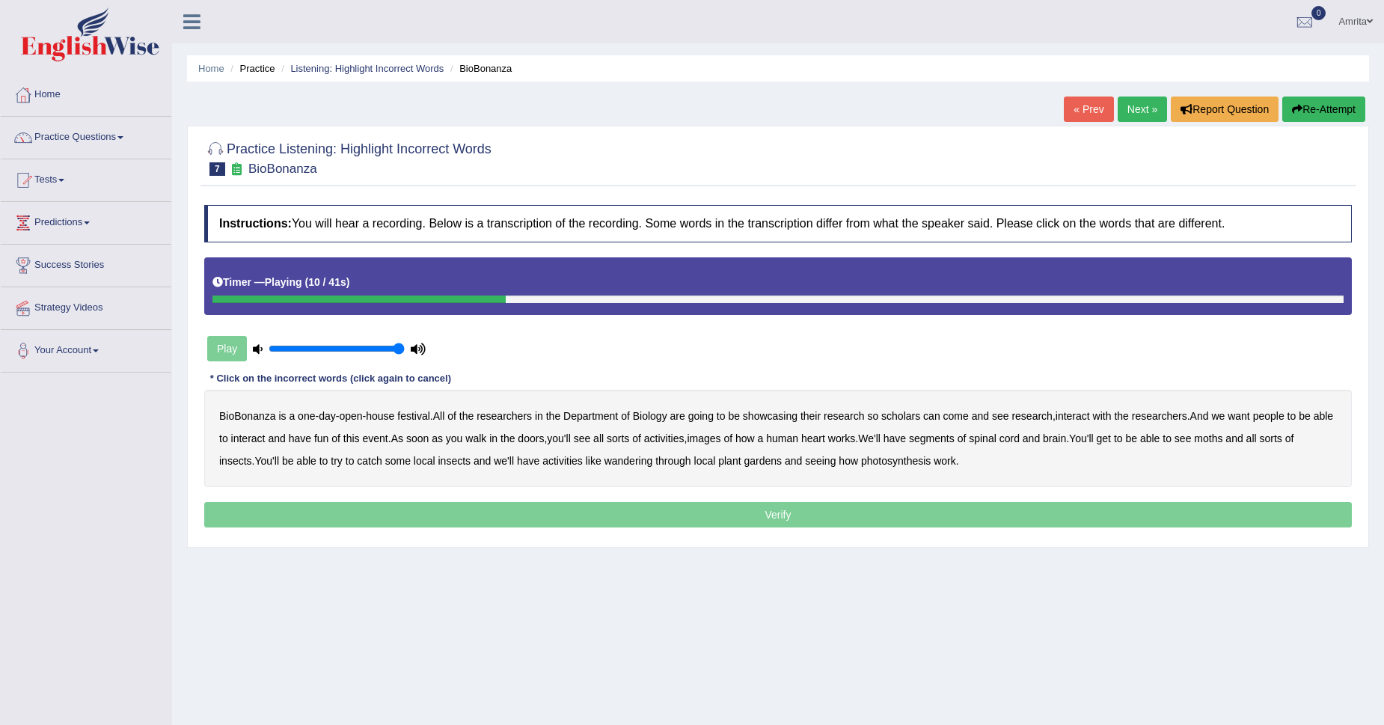
click at [907, 418] on b "scholars" at bounding box center [900, 416] width 39 height 12
click at [720, 440] on b "images" at bounding box center [704, 438] width 34 height 12
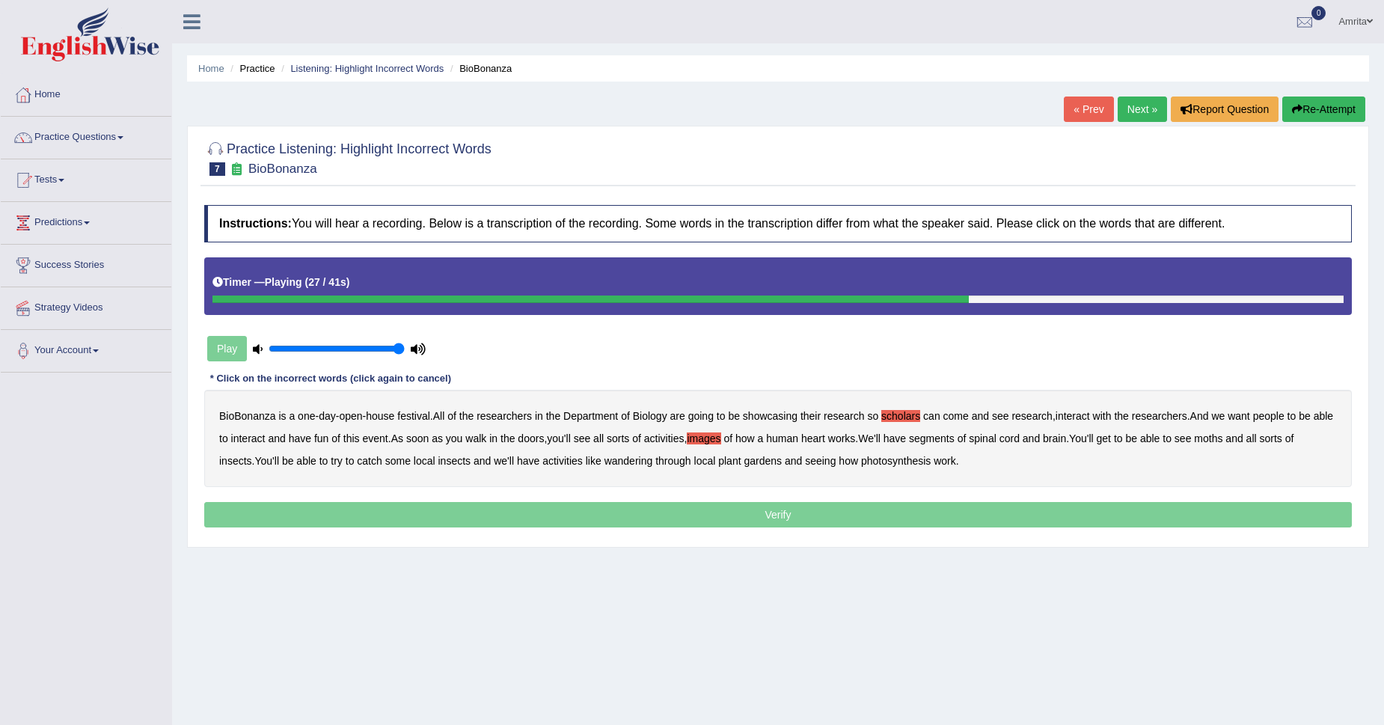
click at [953, 438] on b "segments" at bounding box center [932, 438] width 46 height 12
click at [1222, 435] on b "moths" at bounding box center [1208, 438] width 28 height 12
click at [628, 461] on b "wandering" at bounding box center [628, 461] width 49 height 12
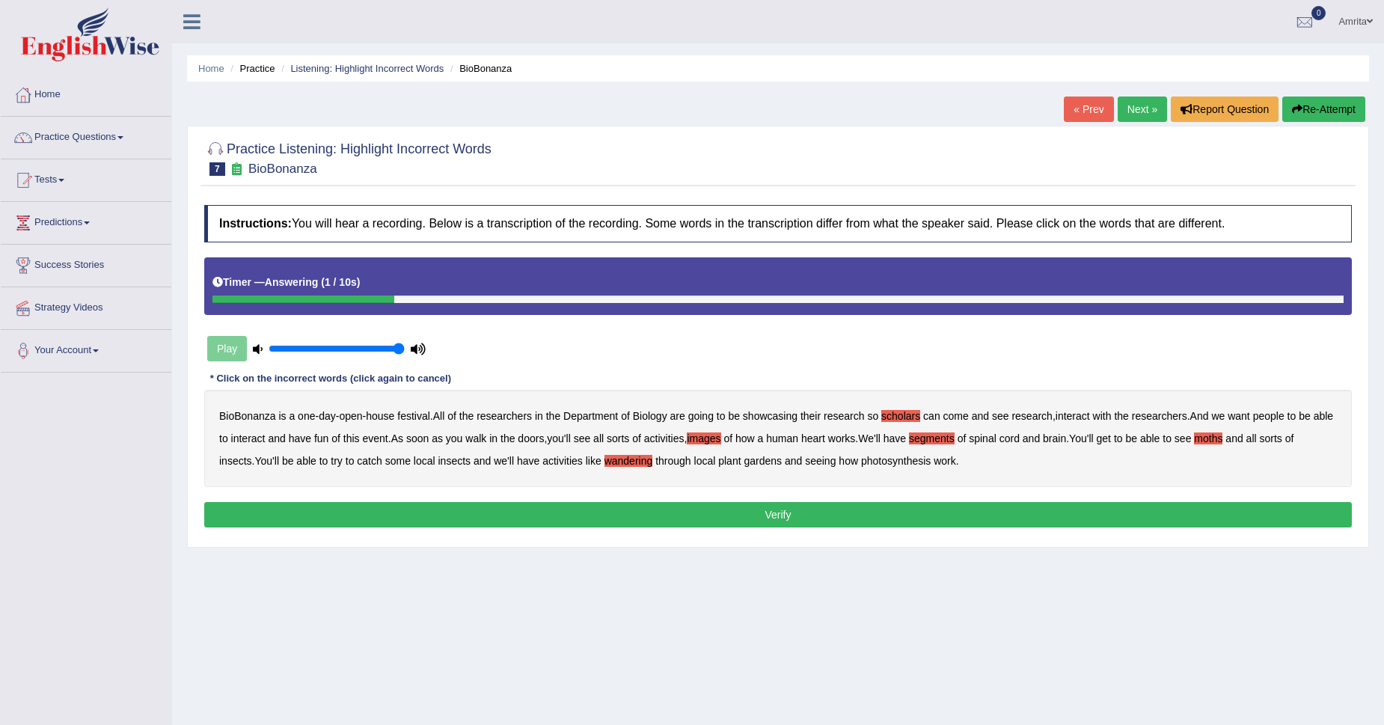
click at [892, 508] on button "Verify" at bounding box center [778, 514] width 1148 height 25
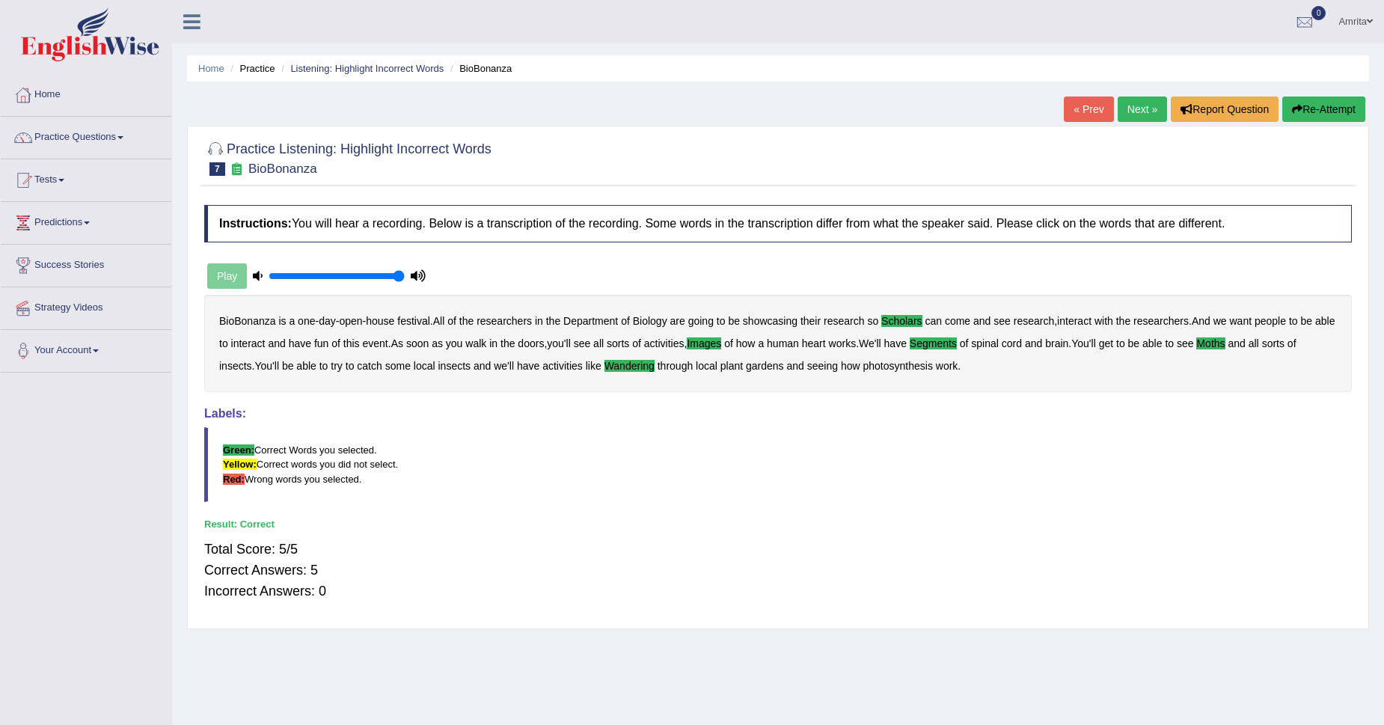
click at [76, 130] on link "Practice Questions" at bounding box center [86, 135] width 171 height 37
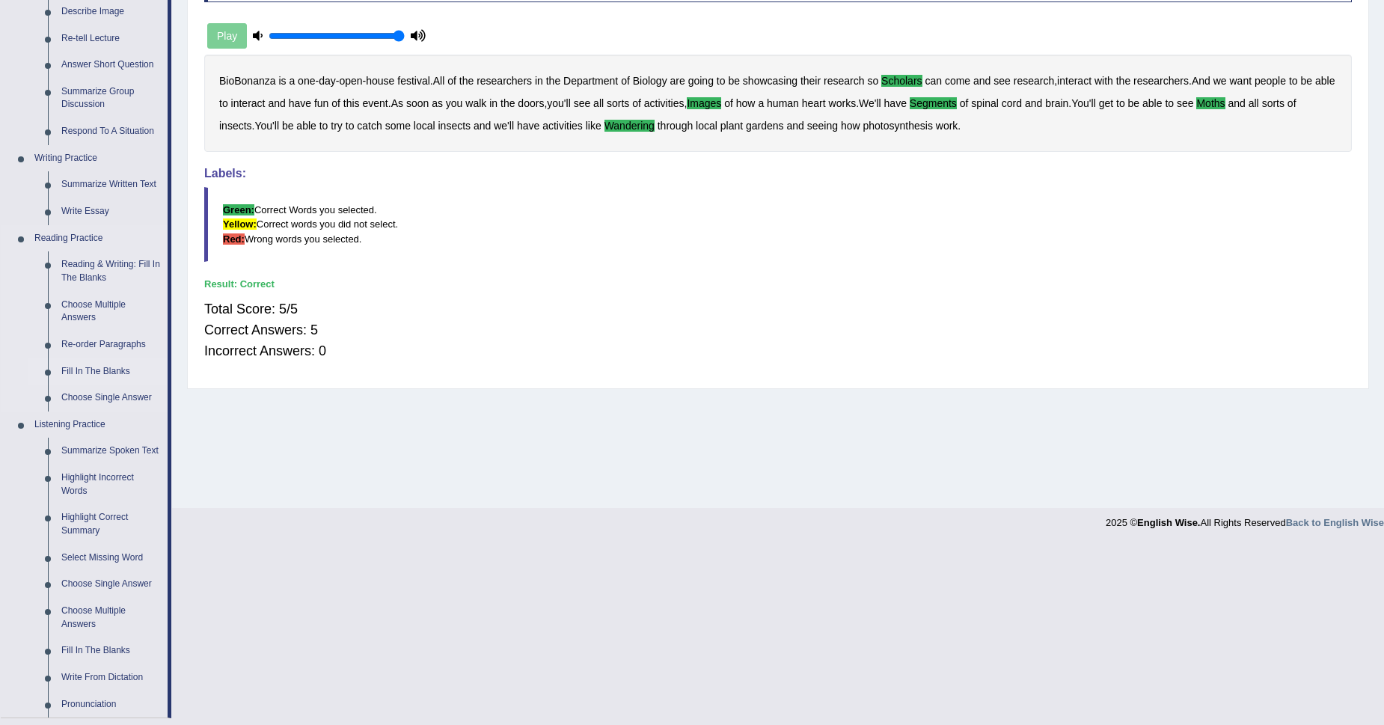
scroll to position [326, 0]
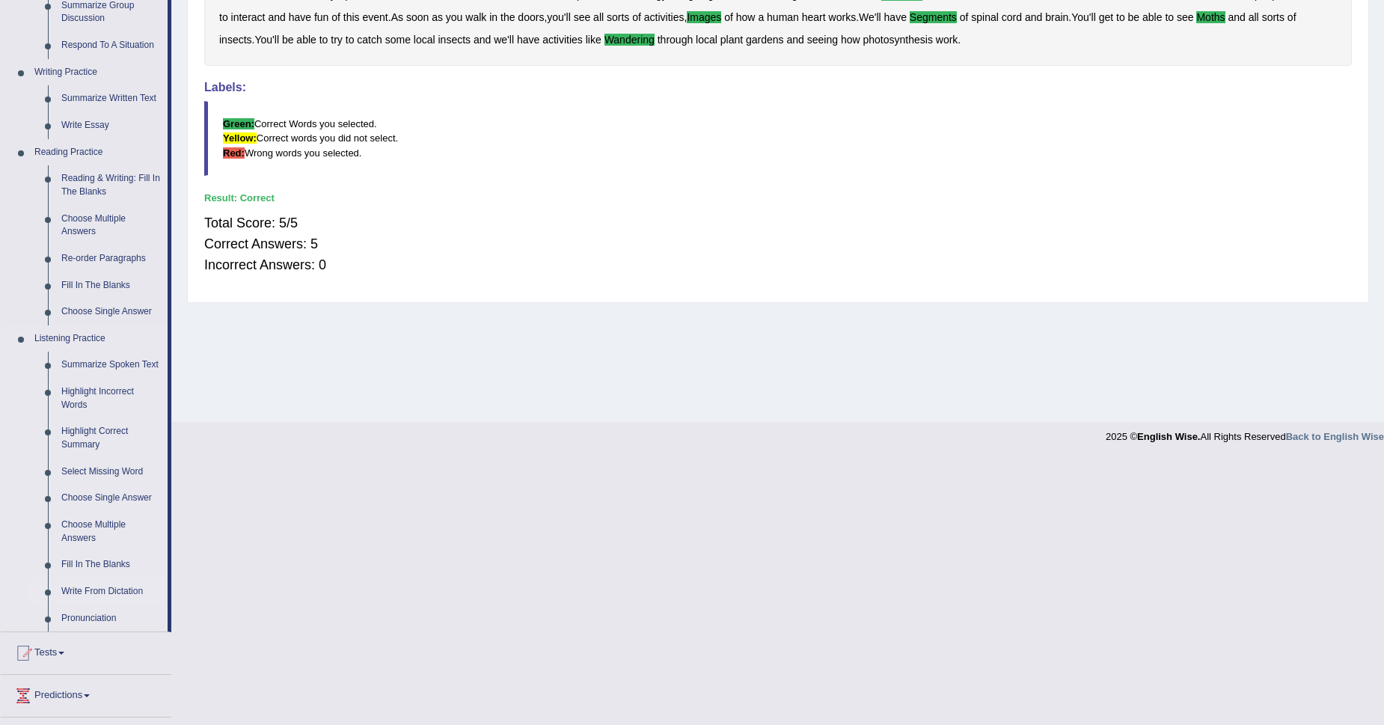
click at [102, 587] on link "Write From Dictation" at bounding box center [111, 591] width 113 height 27
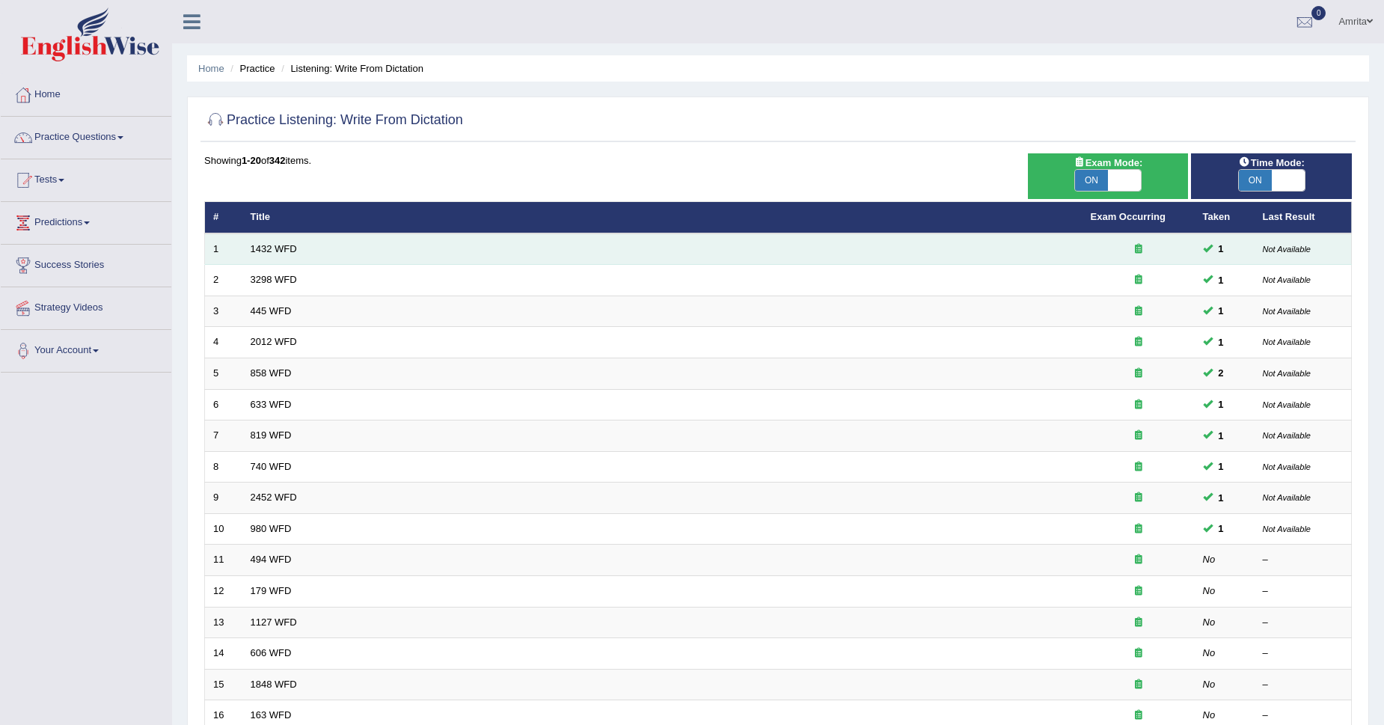
click at [284, 254] on td "1432 WFD" at bounding box center [662, 248] width 840 height 31
click at [257, 247] on link "1432 WFD" at bounding box center [274, 248] width 46 height 11
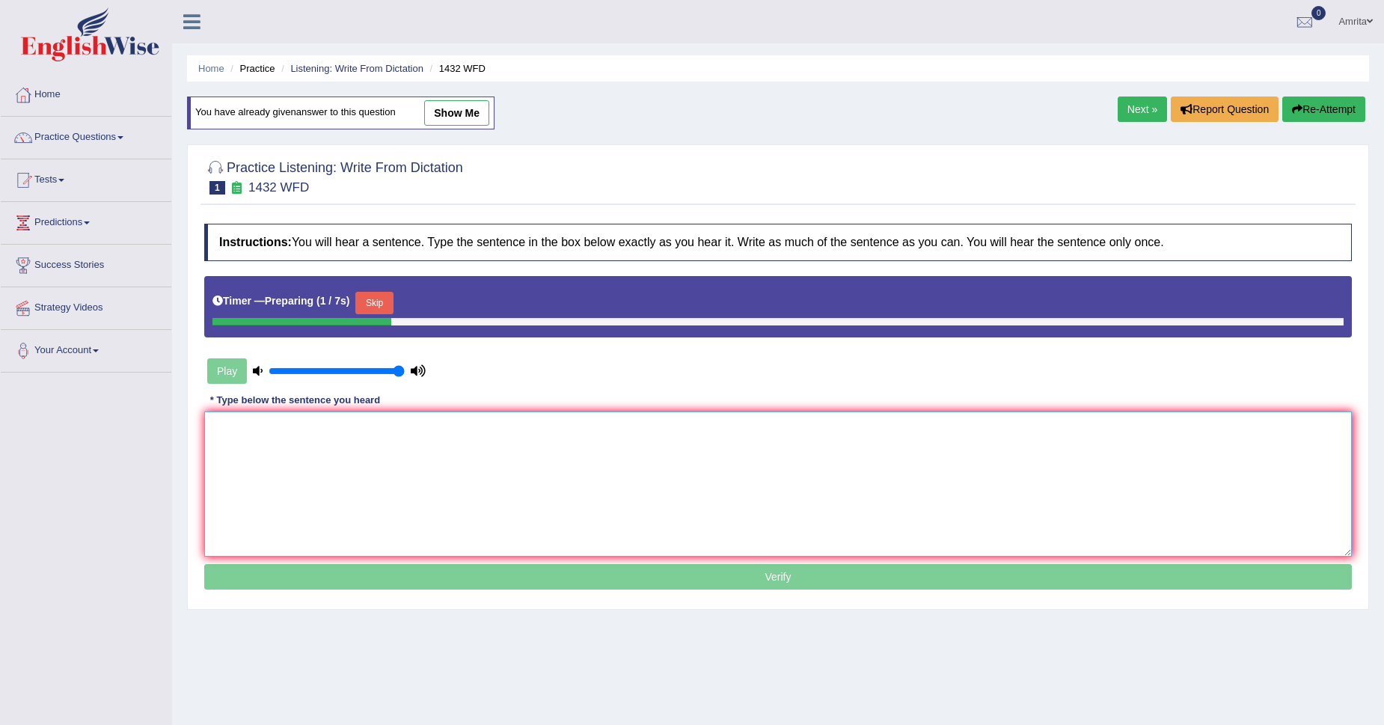
click at [239, 416] on textarea at bounding box center [778, 483] width 1148 height 145
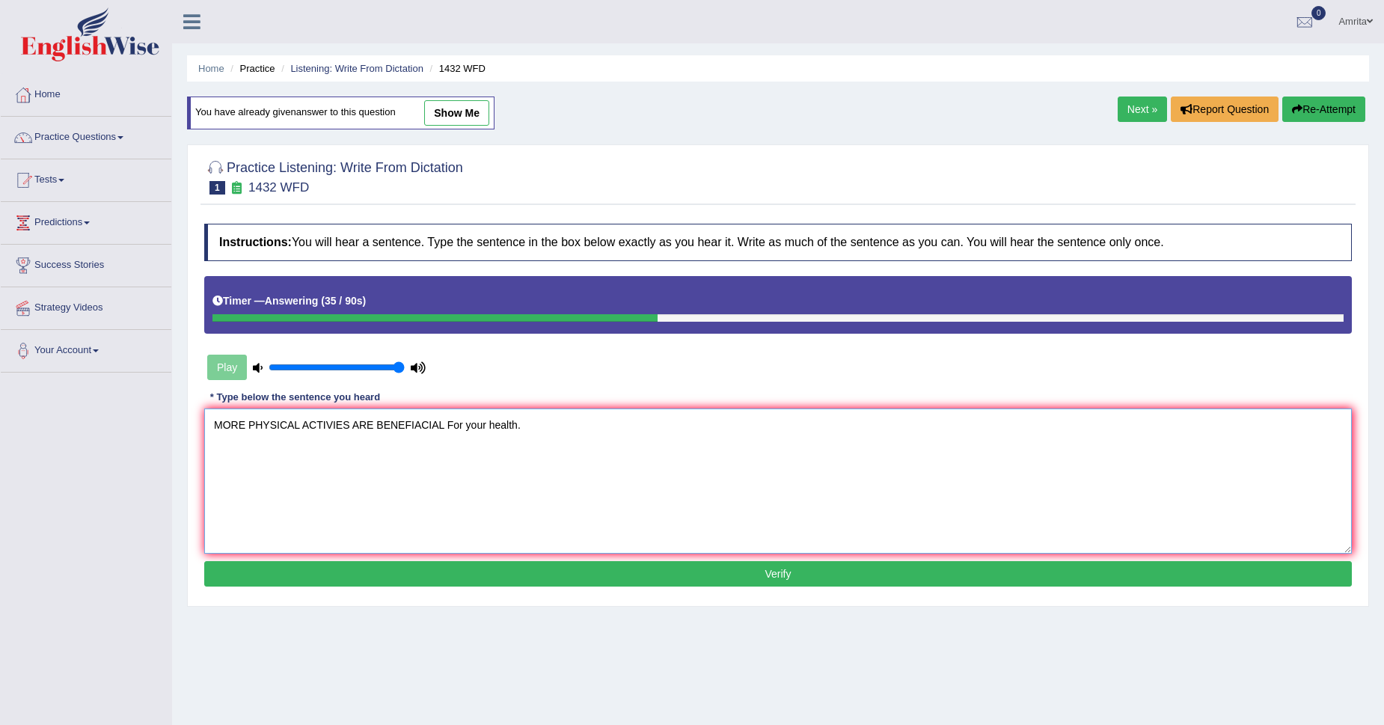
click at [452, 426] on textarea "MORE PHYSICAL ACTIVIES ARE BENEFIACIAL For your health." at bounding box center [778, 480] width 1148 height 145
click at [245, 427] on textarea "MORE PHYSICAL ACTIVIES ARE BENEFIACIAL for your health." at bounding box center [778, 480] width 1148 height 145
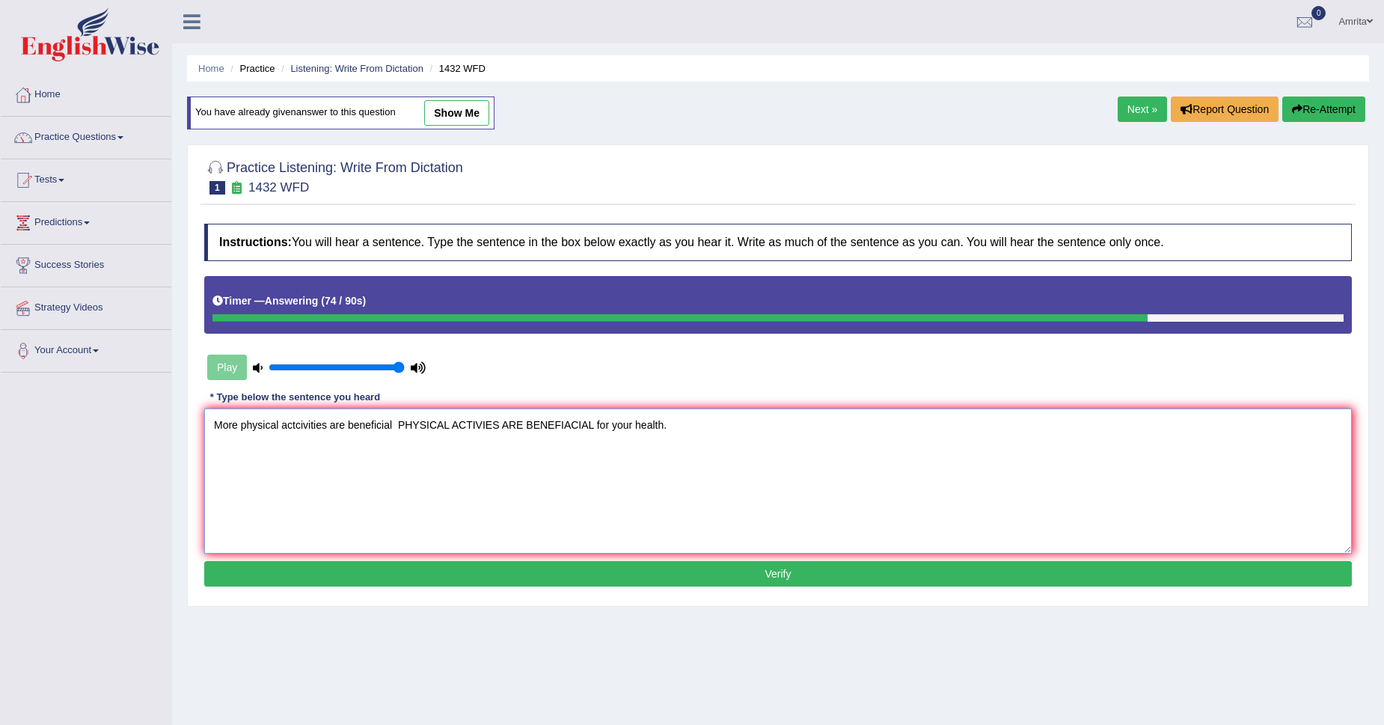
drag, startPoint x: 593, startPoint y: 423, endPoint x: 396, endPoint y: 426, distance: 196.8
click at [396, 426] on textarea "More physical actcivities are beneficial PHYSICAL ACTIVIES ARE BENEFIACIAL for …" at bounding box center [778, 480] width 1148 height 145
type textarea "More physical actcivities are beneficial for your health."
click at [439, 580] on button "Verify" at bounding box center [778, 573] width 1148 height 25
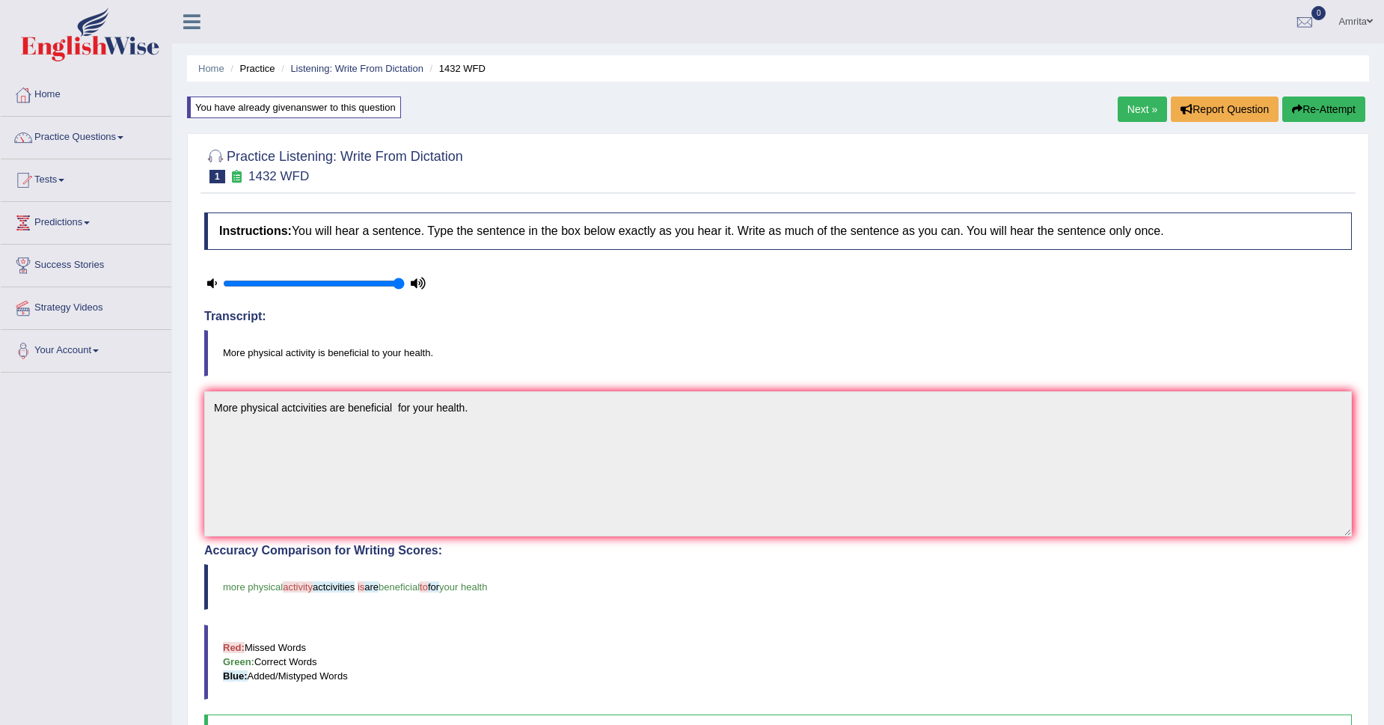
click at [1118, 108] on link "Next »" at bounding box center [1142, 109] width 49 height 25
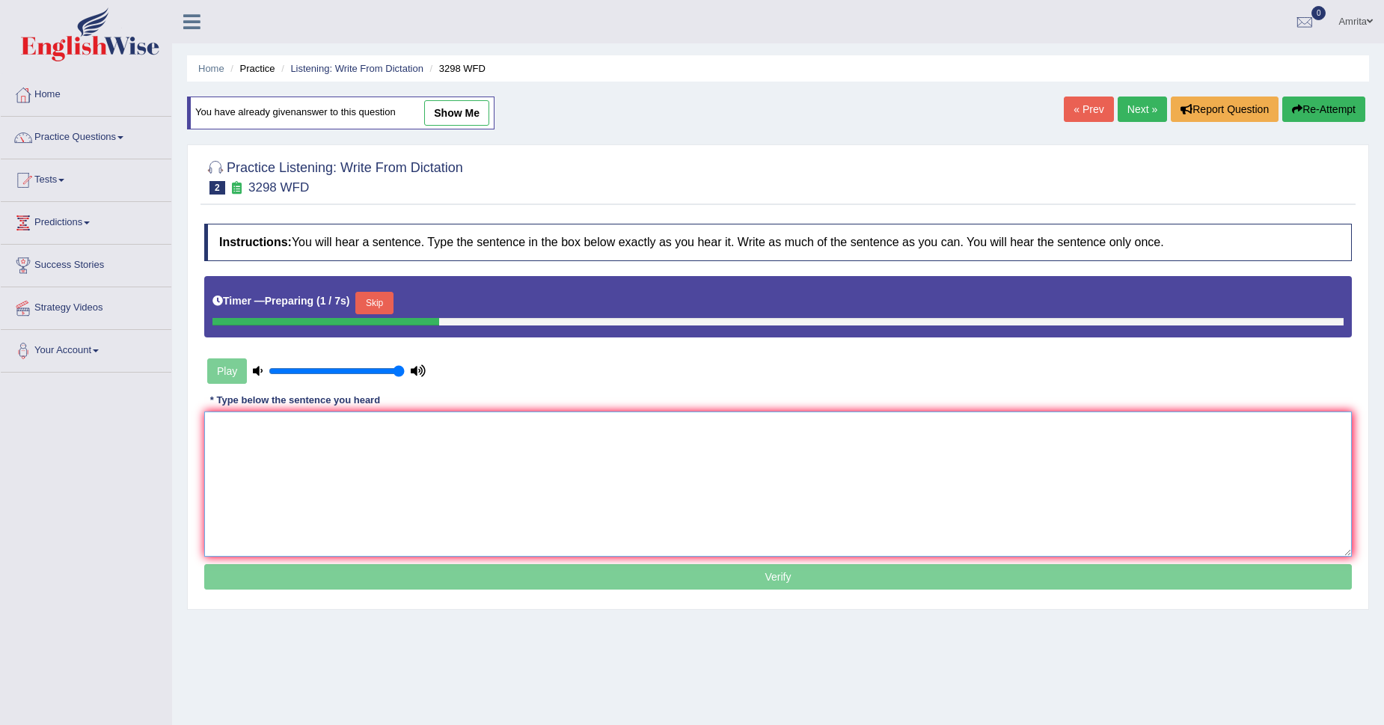
click at [246, 412] on textarea at bounding box center [778, 483] width 1148 height 145
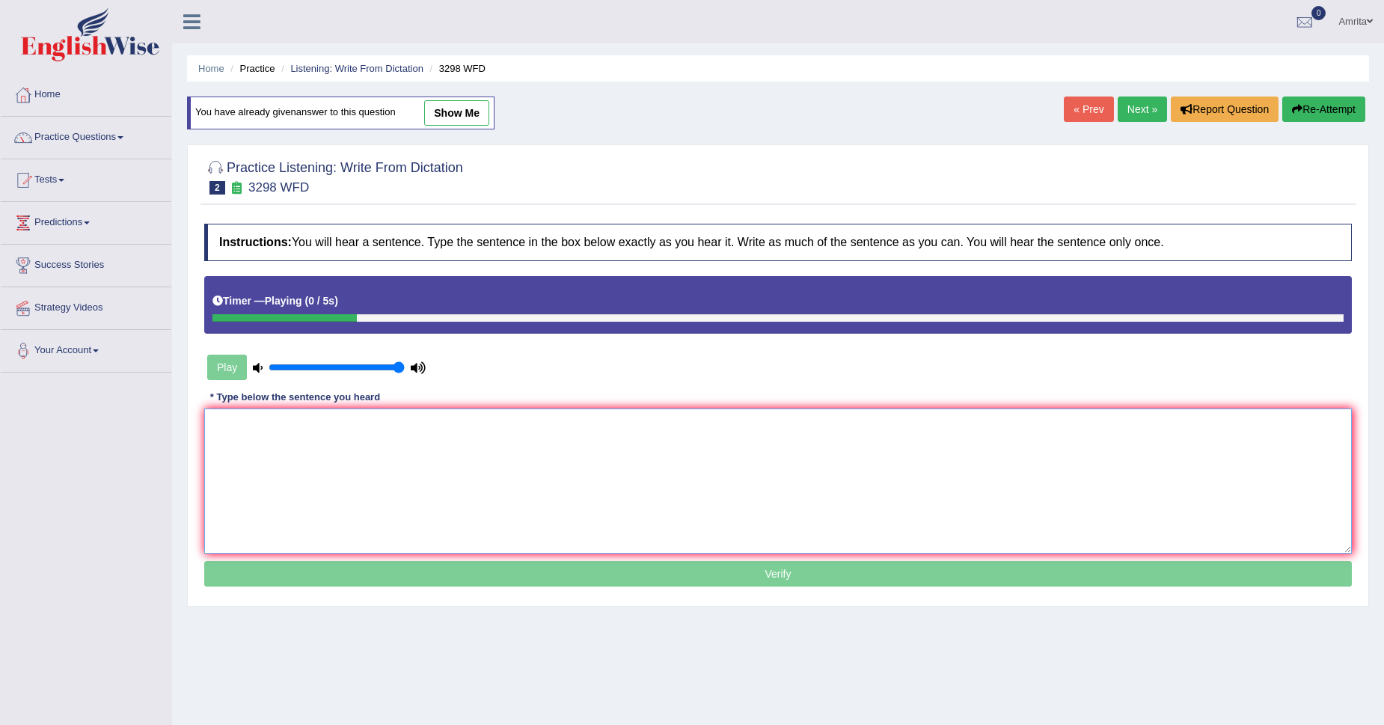
type textarea "a"
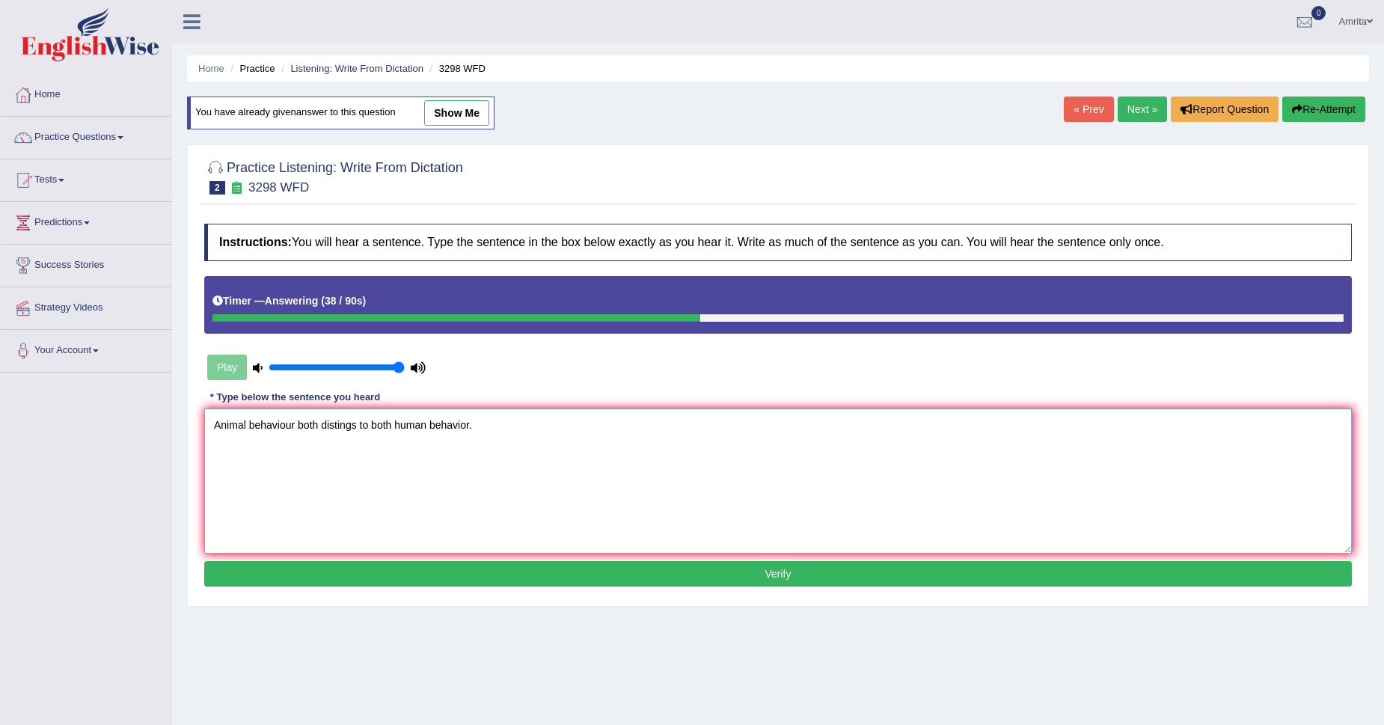
click at [394, 426] on textarea "Animal behaviour both distings to both human behavior." at bounding box center [778, 480] width 1148 height 145
type textarea "Animal behaviour both distings to aspect human behavior."
click at [436, 566] on button "Verify" at bounding box center [778, 573] width 1148 height 25
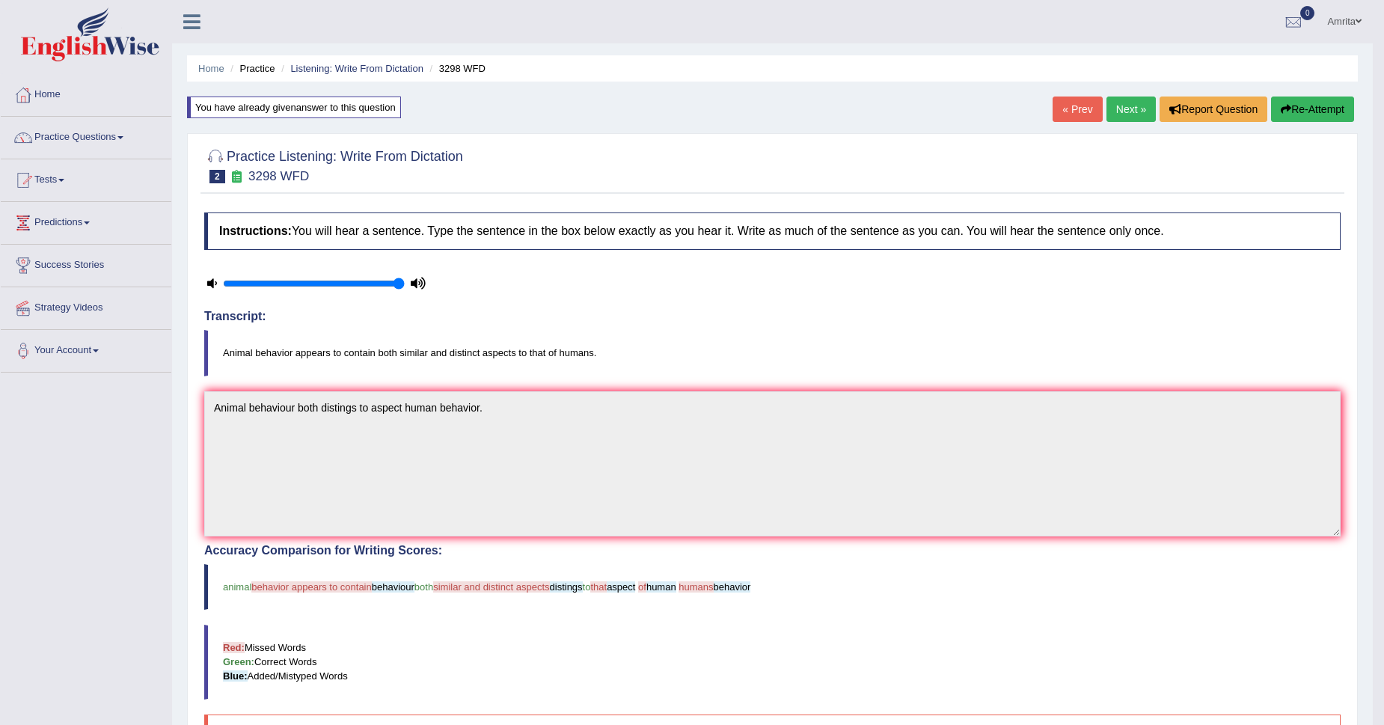
click at [1304, 105] on button "Re-Attempt" at bounding box center [1312, 109] width 83 height 25
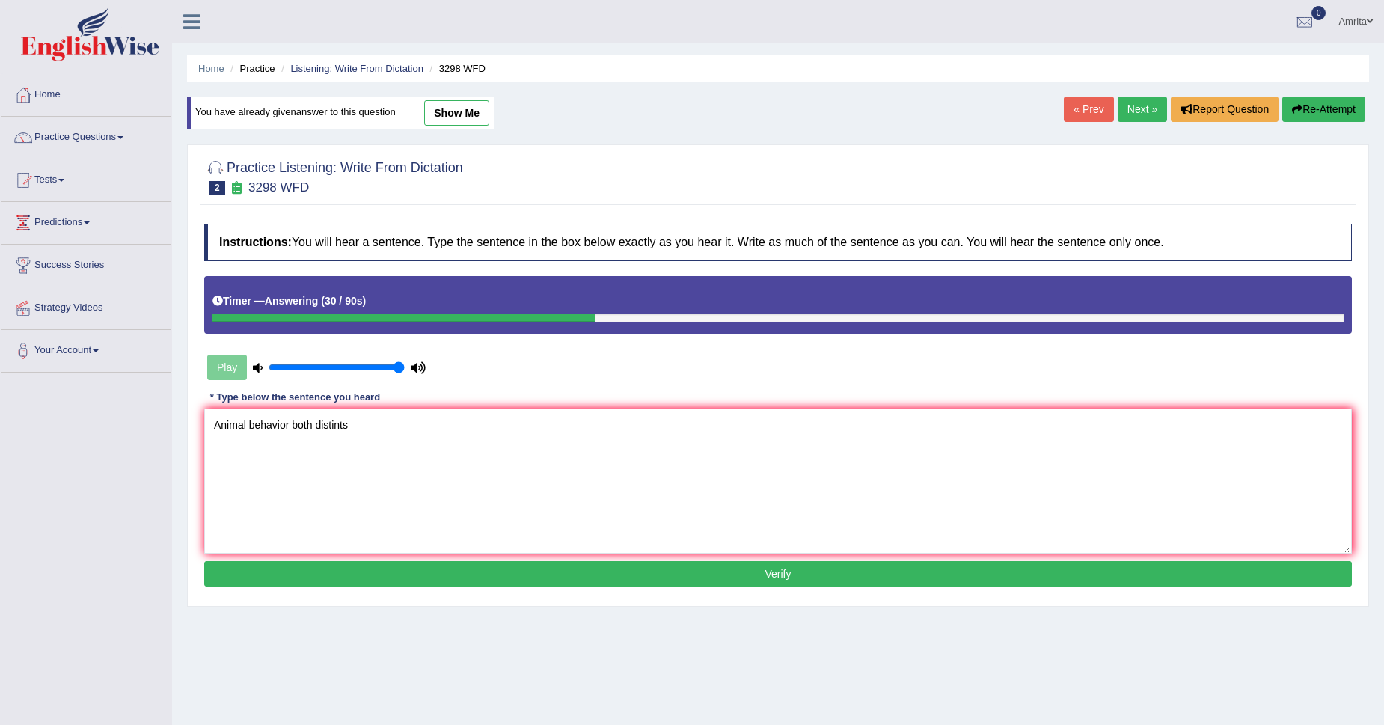
click at [312, 431] on textarea "Animal behavior both distints" at bounding box center [778, 480] width 1148 height 145
click at [418, 426] on textarea "Animal behavior both similar and distints" at bounding box center [778, 480] width 1148 height 145
click at [287, 425] on textarea "Animal behavior both similar and distints aspect of humans behavior." at bounding box center [778, 480] width 1148 height 145
click at [291, 424] on textarea "Animal behavior both similar and distints aspect of humans behavior." at bounding box center [778, 480] width 1148 height 145
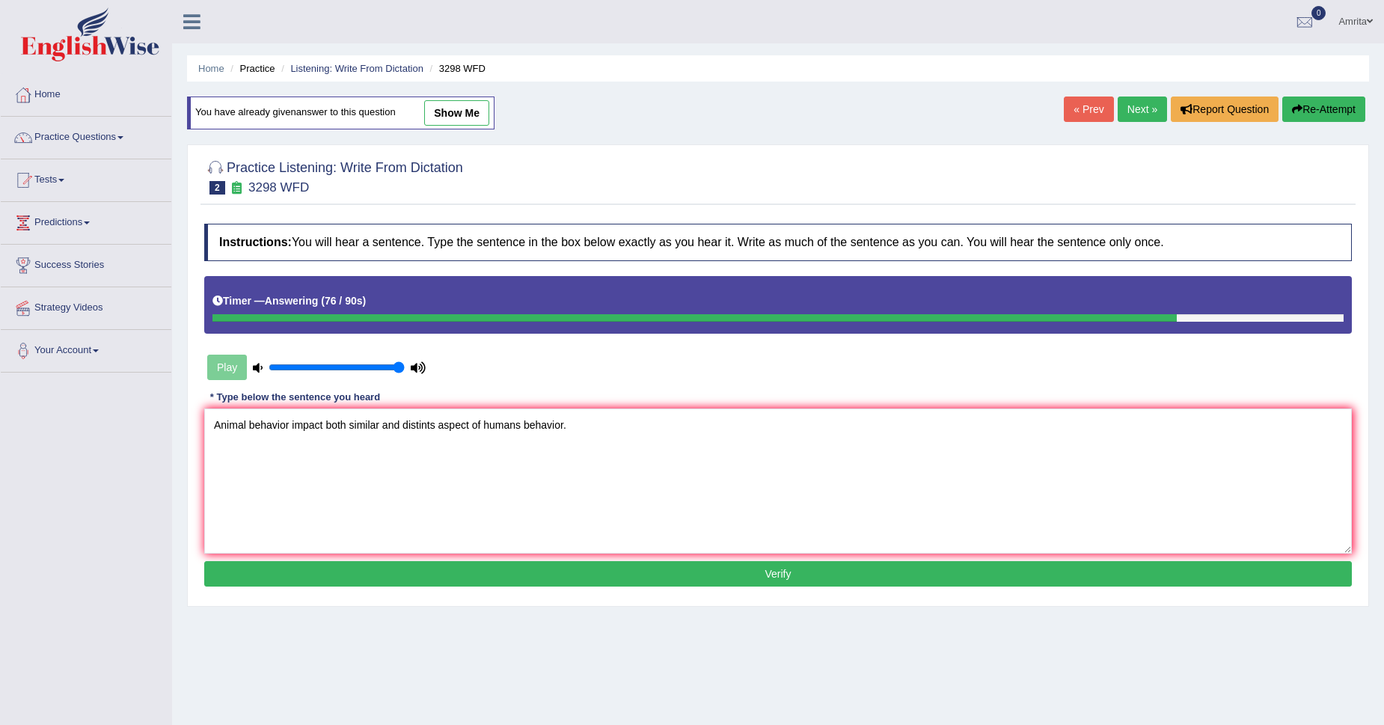
type textarea "Animal behavior impact both similar and distints aspect of humans behavior."
click at [511, 581] on button "Verify" at bounding box center [778, 573] width 1148 height 25
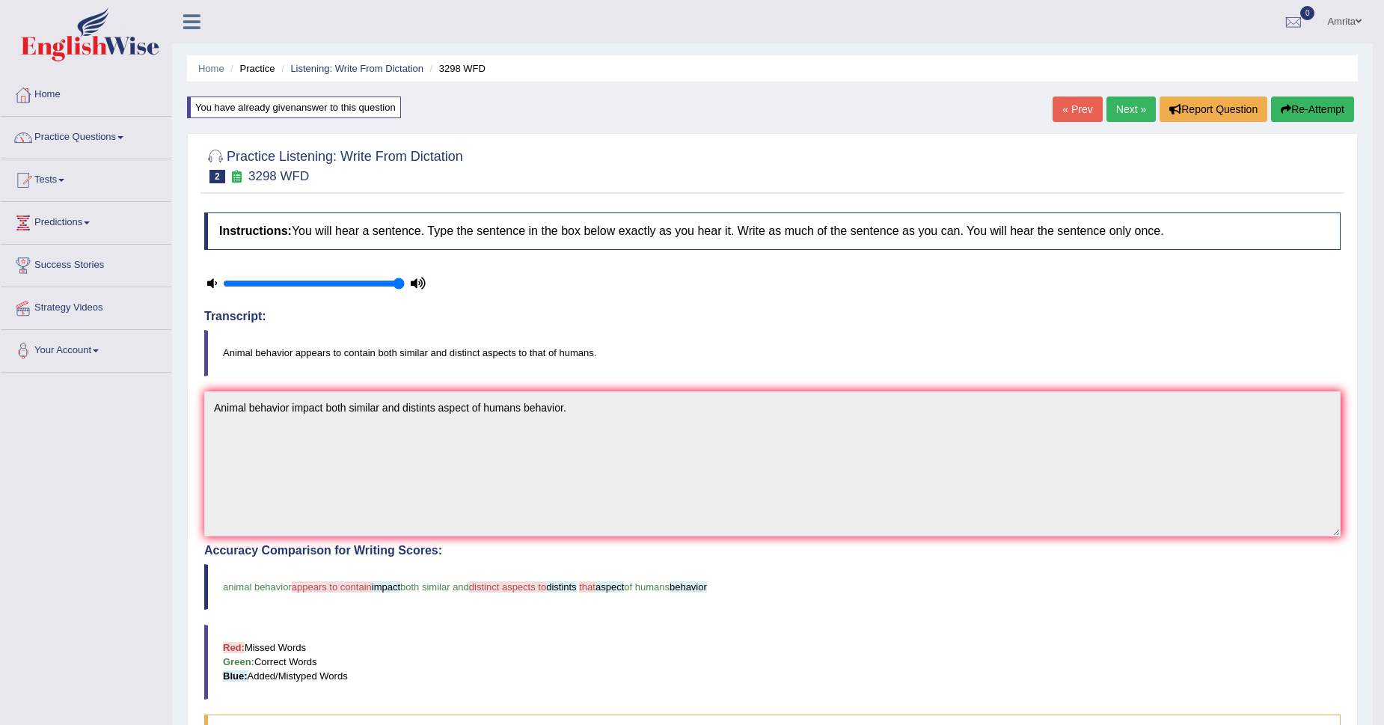
click at [1130, 112] on link "Next »" at bounding box center [1130, 109] width 49 height 25
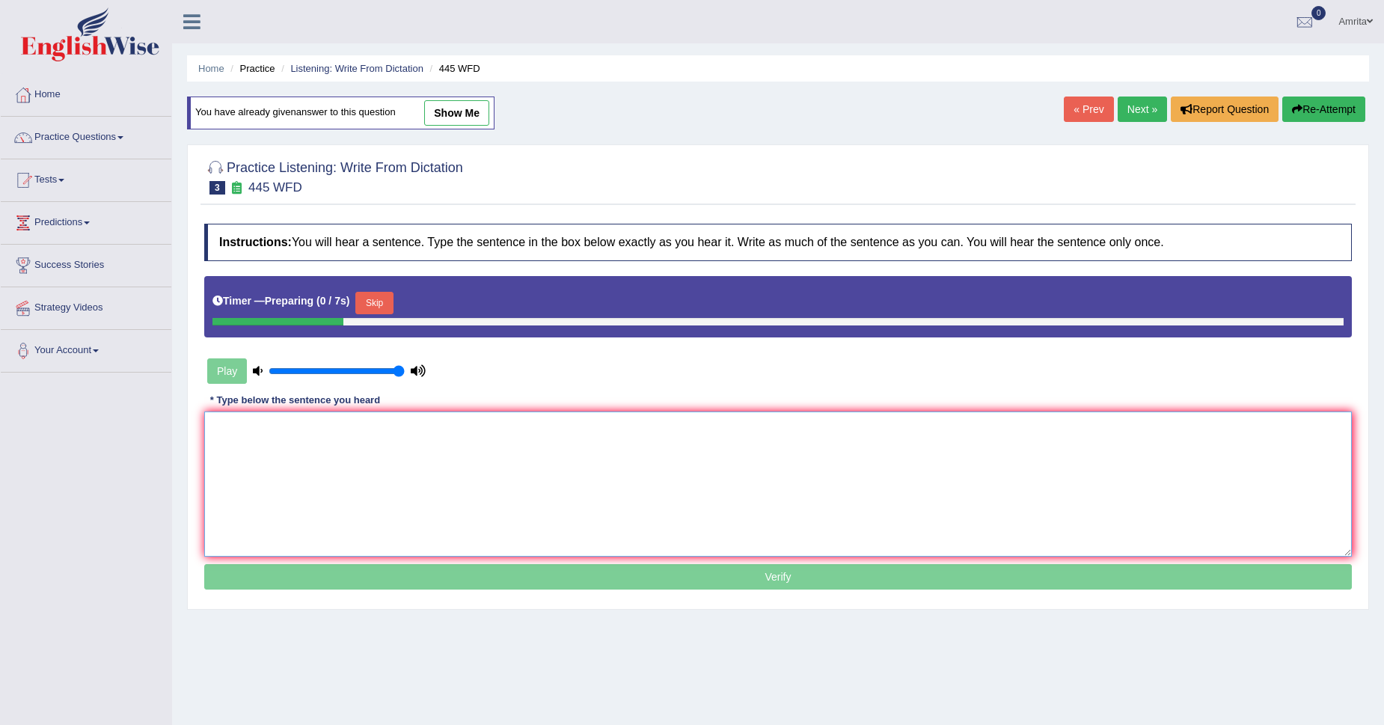
click at [218, 443] on textarea at bounding box center [778, 483] width 1148 height 145
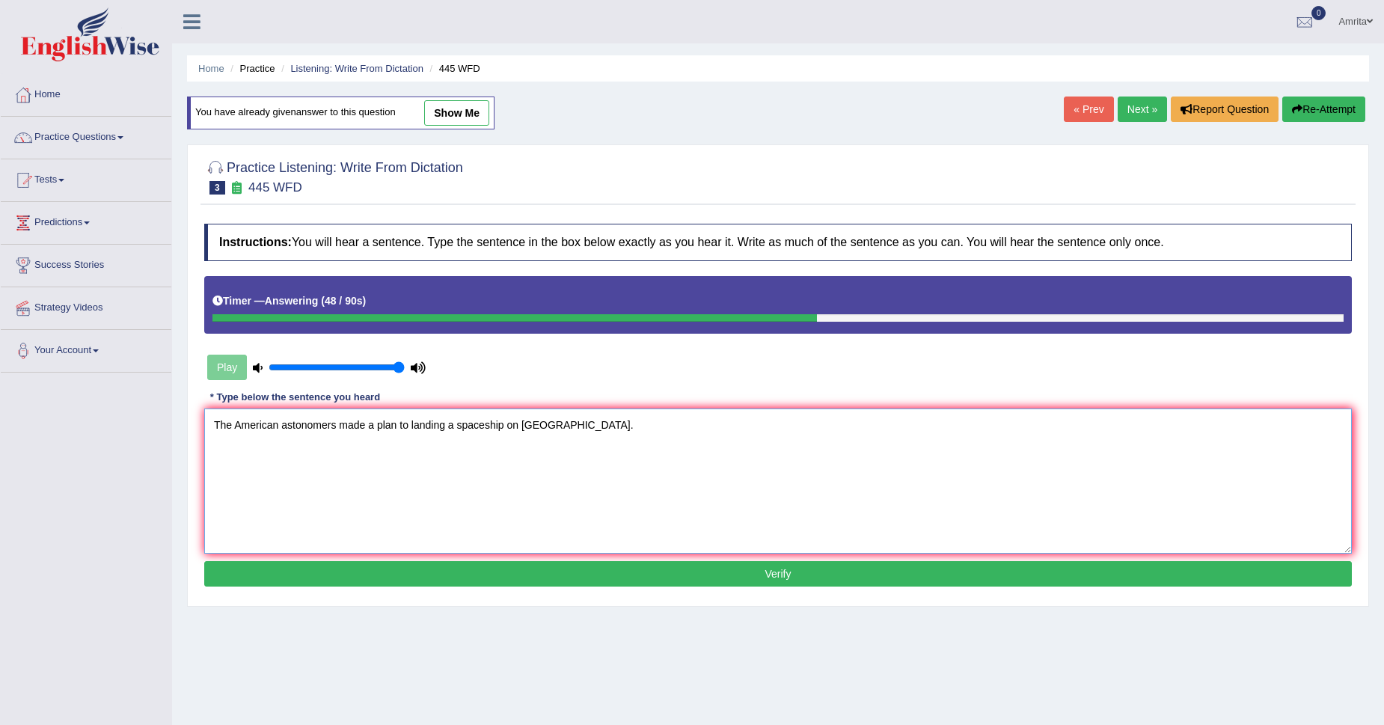
click at [521, 429] on textarea "The American astonomers made a plan to landing a spaceship on [GEOGRAPHIC_DATA]." at bounding box center [778, 480] width 1148 height 145
drag, startPoint x: 560, startPoint y: 423, endPoint x: 521, endPoint y: 429, distance: 38.5
click at [521, 429] on textarea "The American astonomers made a plan to landing a spaceship [DATE] [GEOGRAPHIC_D…" at bounding box center [778, 480] width 1148 height 145
click at [543, 430] on textarea "The American astonomers made a plan to landing a spaceship on [GEOGRAPHIC_DATA]." at bounding box center [778, 480] width 1148 height 145
click at [556, 418] on textarea "The American astonomers made a plan to landing a spaceship on [GEOGRAPHIC_DATA]." at bounding box center [778, 480] width 1148 height 145
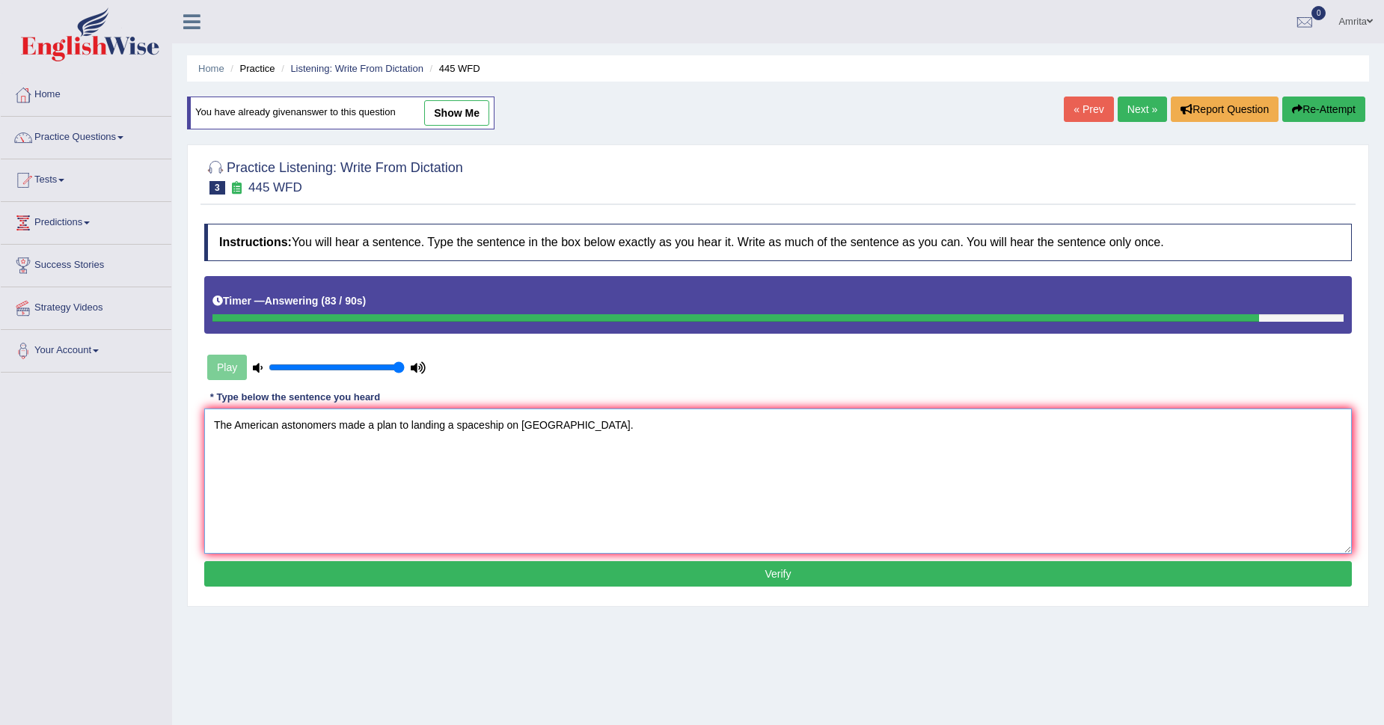
paste textarea "[DATE]"
click at [548, 427] on textarea "The American astonomers made a plan to landing a spaceship on [GEOGRAPHIC_DATA]…" at bounding box center [778, 480] width 1148 height 145
type textarea "The American astonomers made a plan to landing a spaceship on [GEOGRAPHIC_DATA]…"
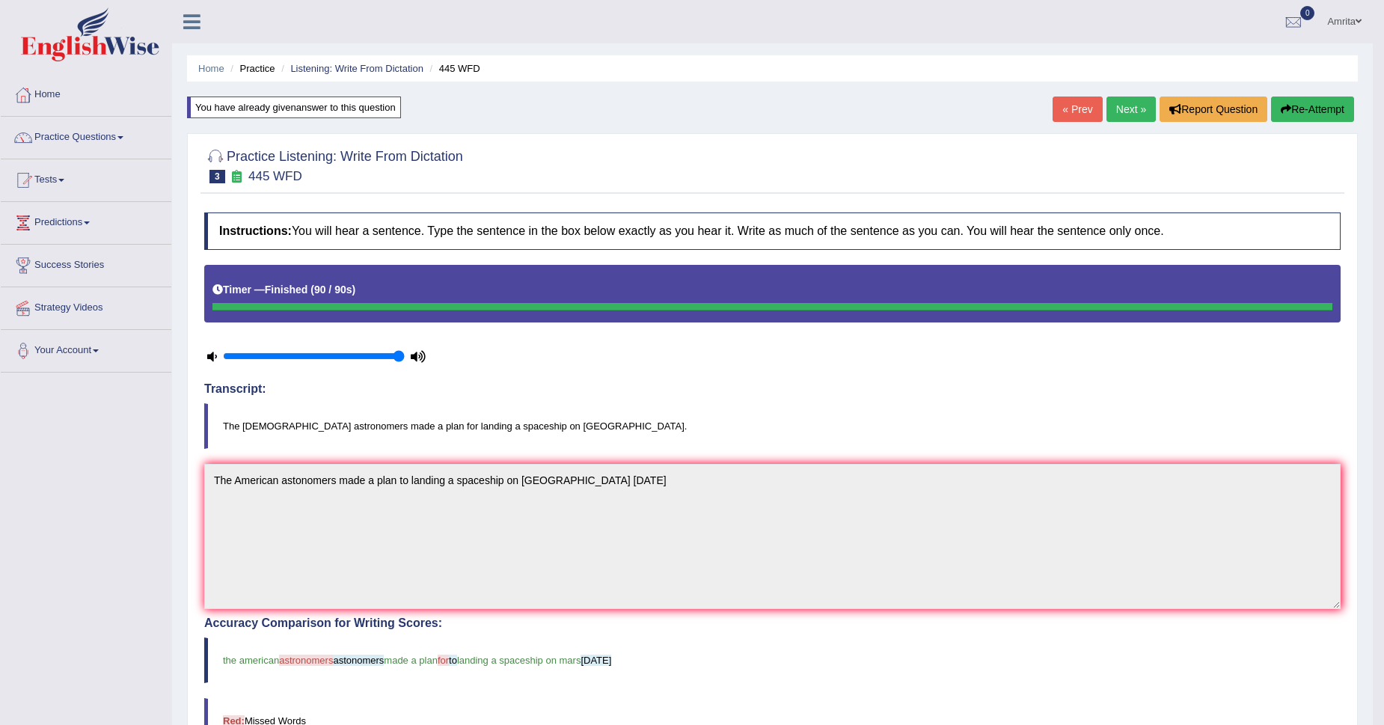
click at [1126, 112] on link "Next »" at bounding box center [1130, 109] width 49 height 25
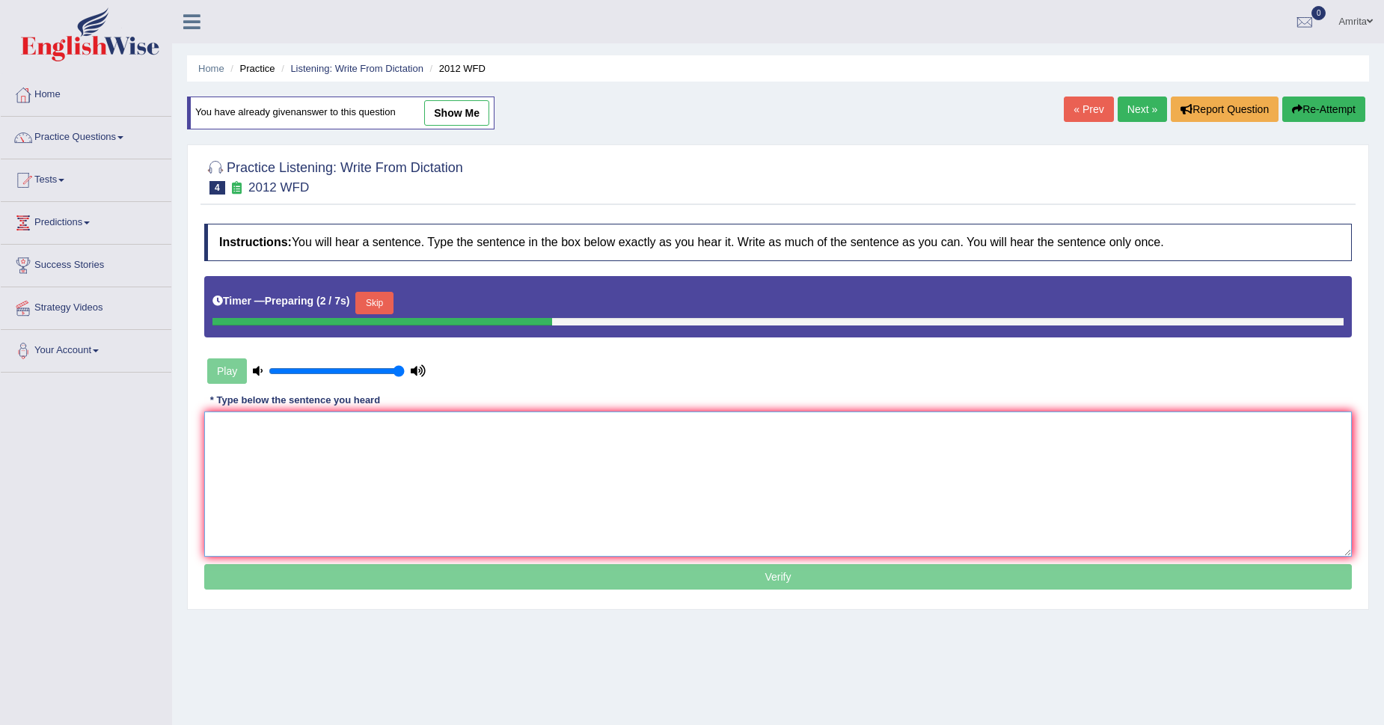
click at [220, 429] on textarea at bounding box center [778, 483] width 1148 height 145
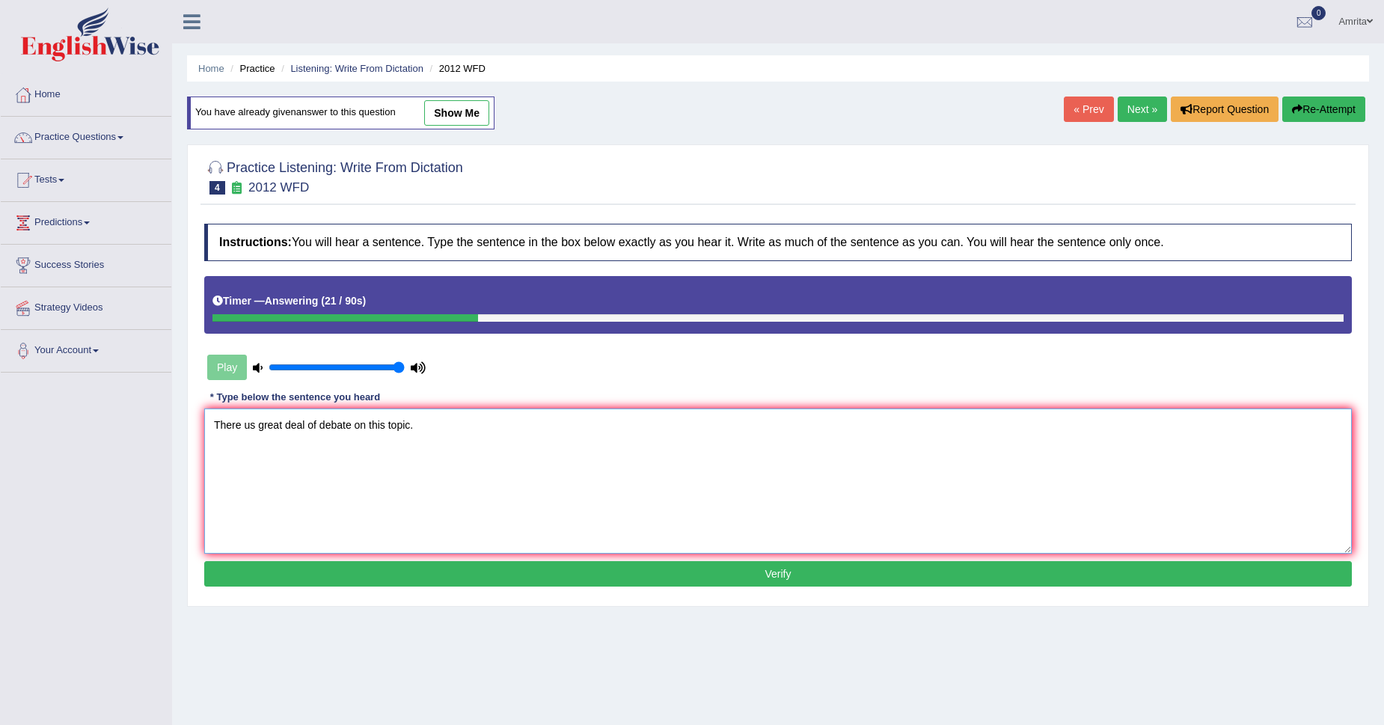
click at [310, 428] on textarea "There us great deal of debate on this topic." at bounding box center [778, 480] width 1148 height 145
click at [249, 419] on textarea "There us great deal data of debate on this topic." at bounding box center [778, 480] width 1148 height 145
type textarea "There is great deal data of debate on this topic."
click at [390, 581] on button "Verify" at bounding box center [778, 573] width 1148 height 25
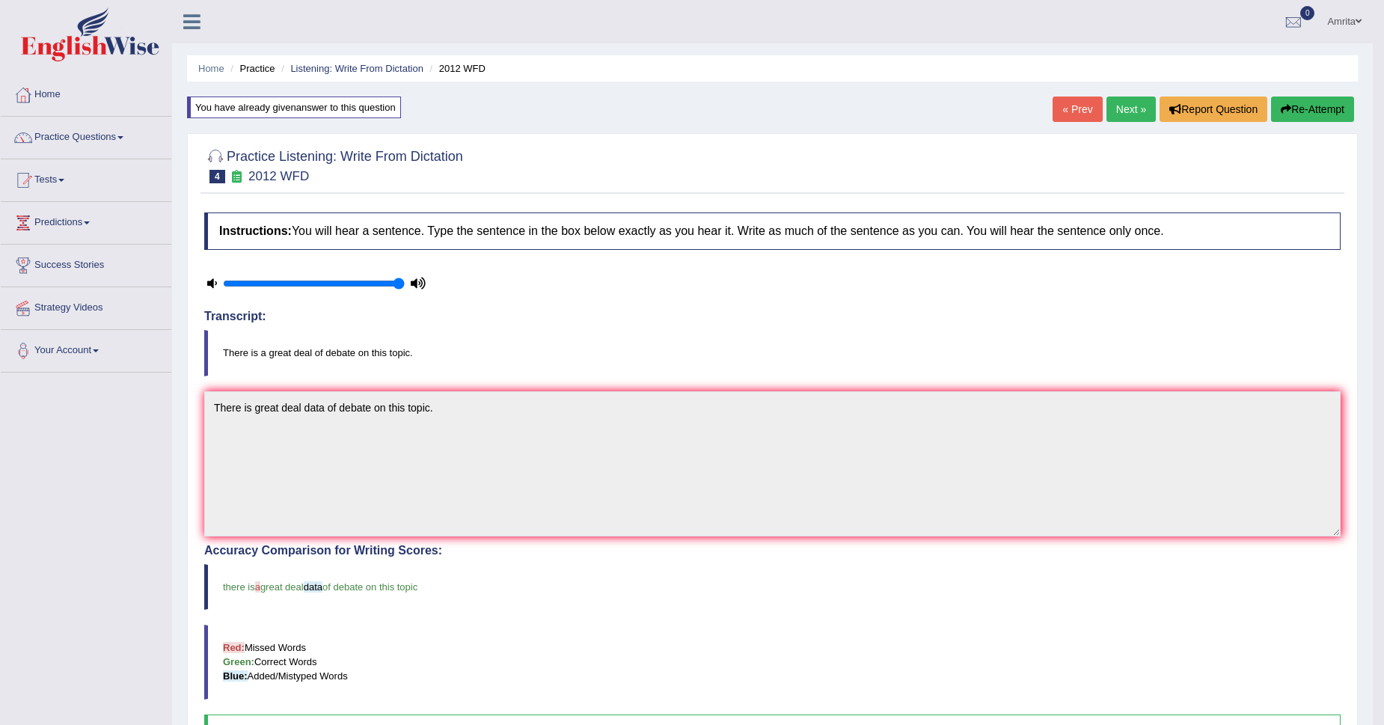
click at [1115, 112] on link "Next »" at bounding box center [1130, 109] width 49 height 25
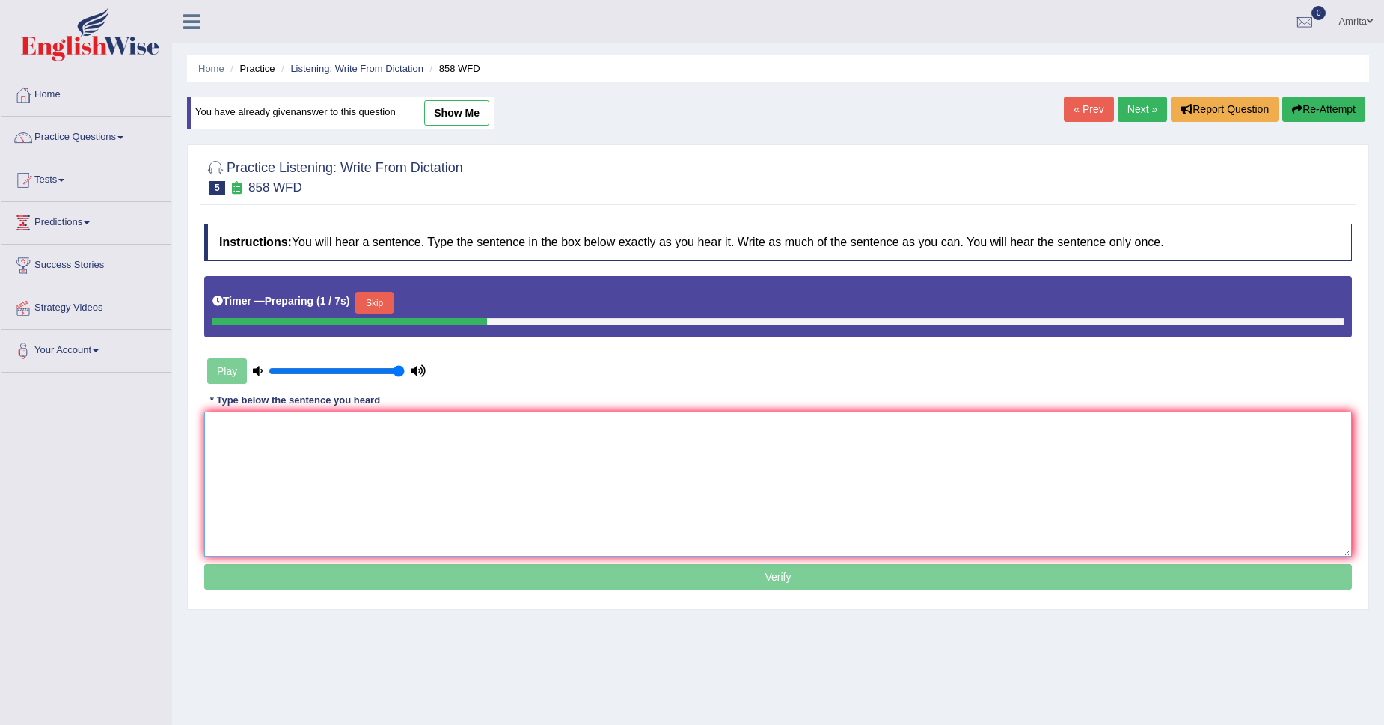
click at [290, 429] on textarea at bounding box center [778, 483] width 1148 height 145
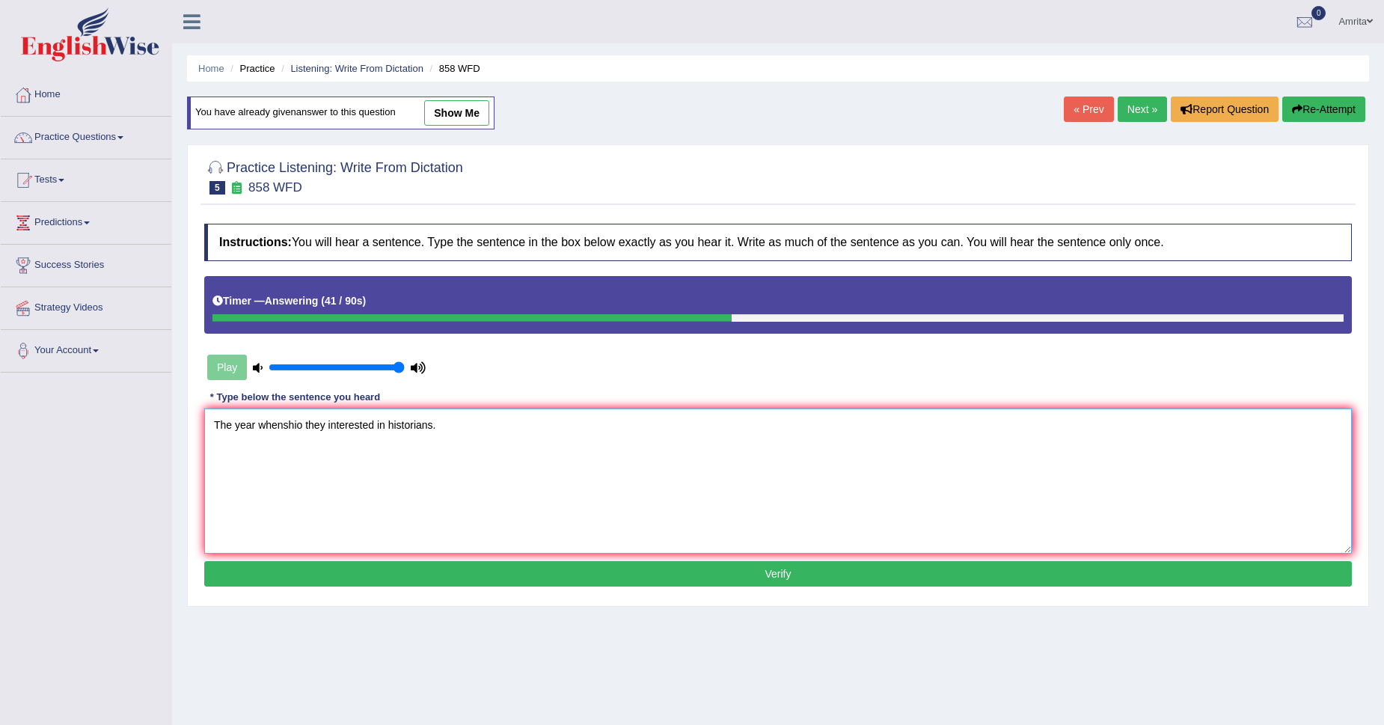
click at [287, 425] on textarea "The year whenshio they interested in historians." at bounding box center [778, 480] width 1148 height 145
click at [371, 429] on textarea "The year when ship arrived they interested in historians." at bounding box center [778, 480] width 1148 height 145
click at [365, 428] on textarea "The year when ship arrived they interested in historians." at bounding box center [778, 480] width 1148 height 145
type textarea "The year when ship arrived they were interested in historians."
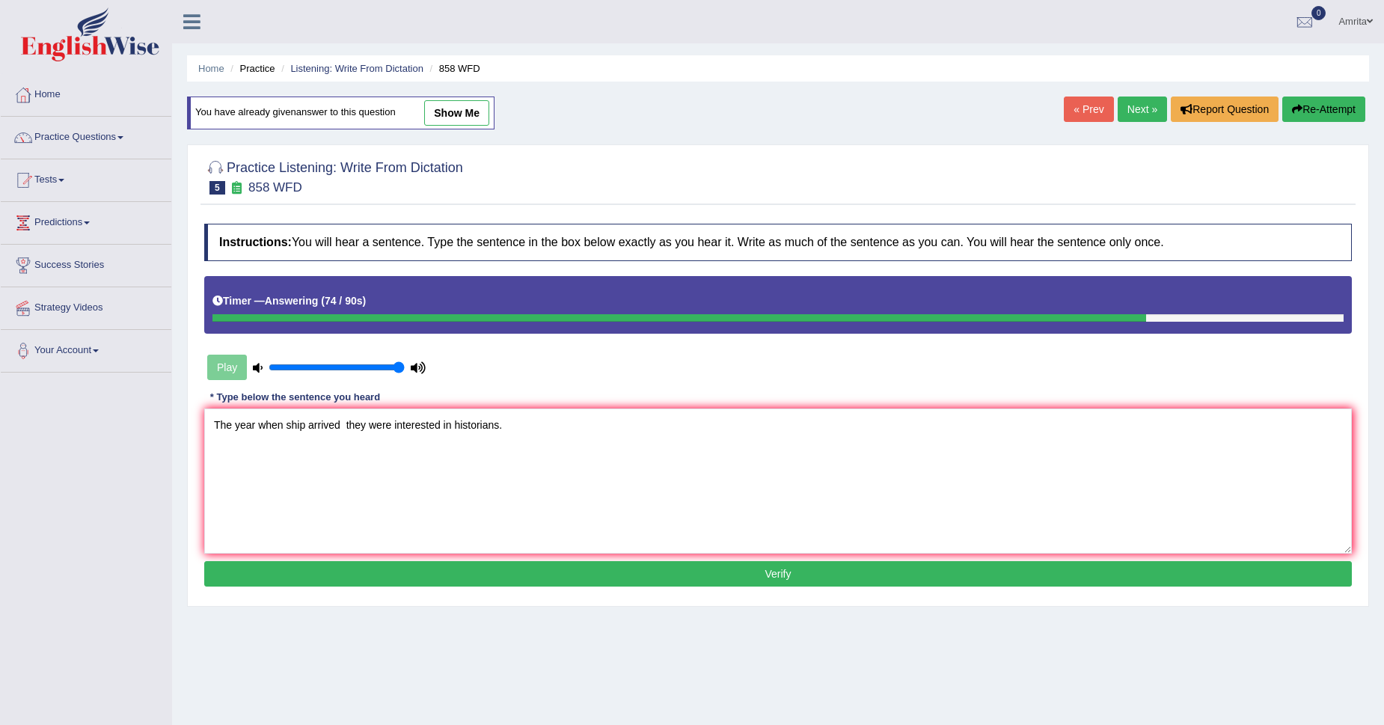
drag, startPoint x: 408, startPoint y: 581, endPoint x: 424, endPoint y: 580, distance: 15.8
click at [424, 580] on button "Verify" at bounding box center [778, 573] width 1148 height 25
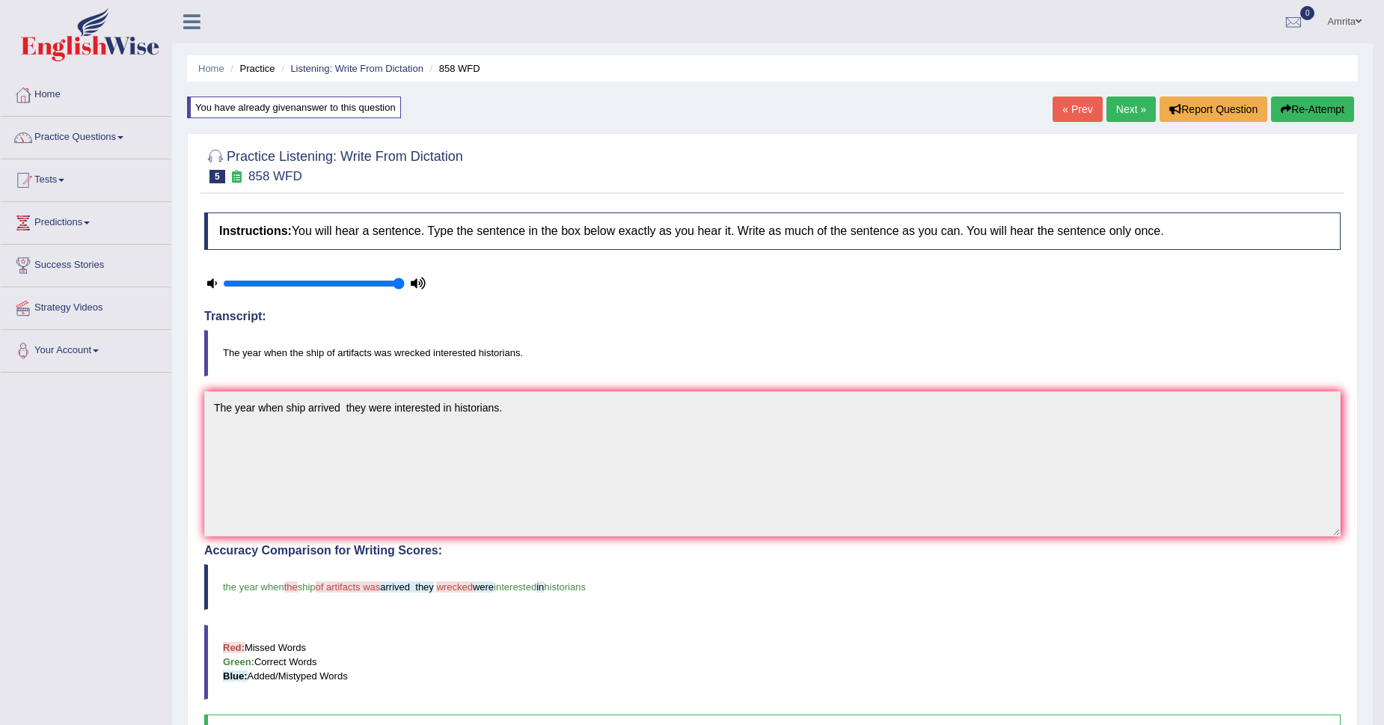
click at [1126, 112] on link "Next »" at bounding box center [1130, 109] width 49 height 25
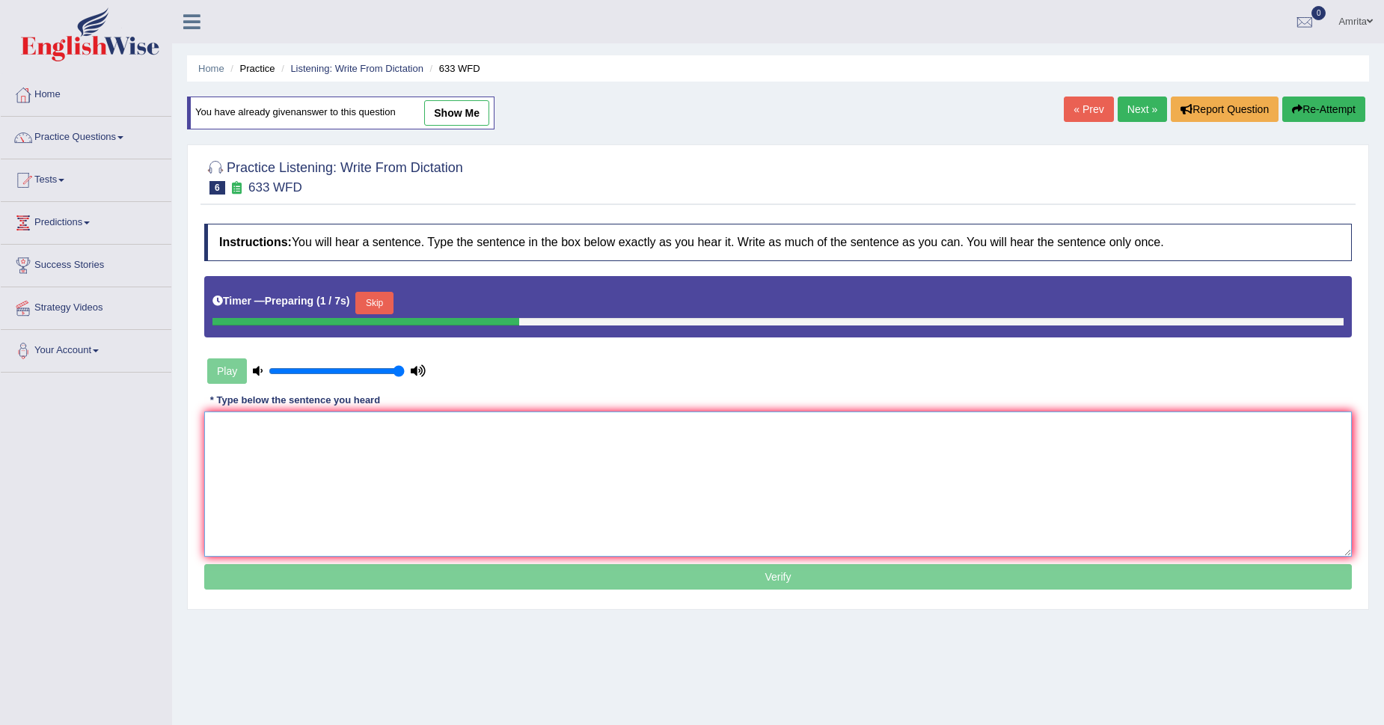
click at [309, 429] on textarea at bounding box center [778, 483] width 1148 height 145
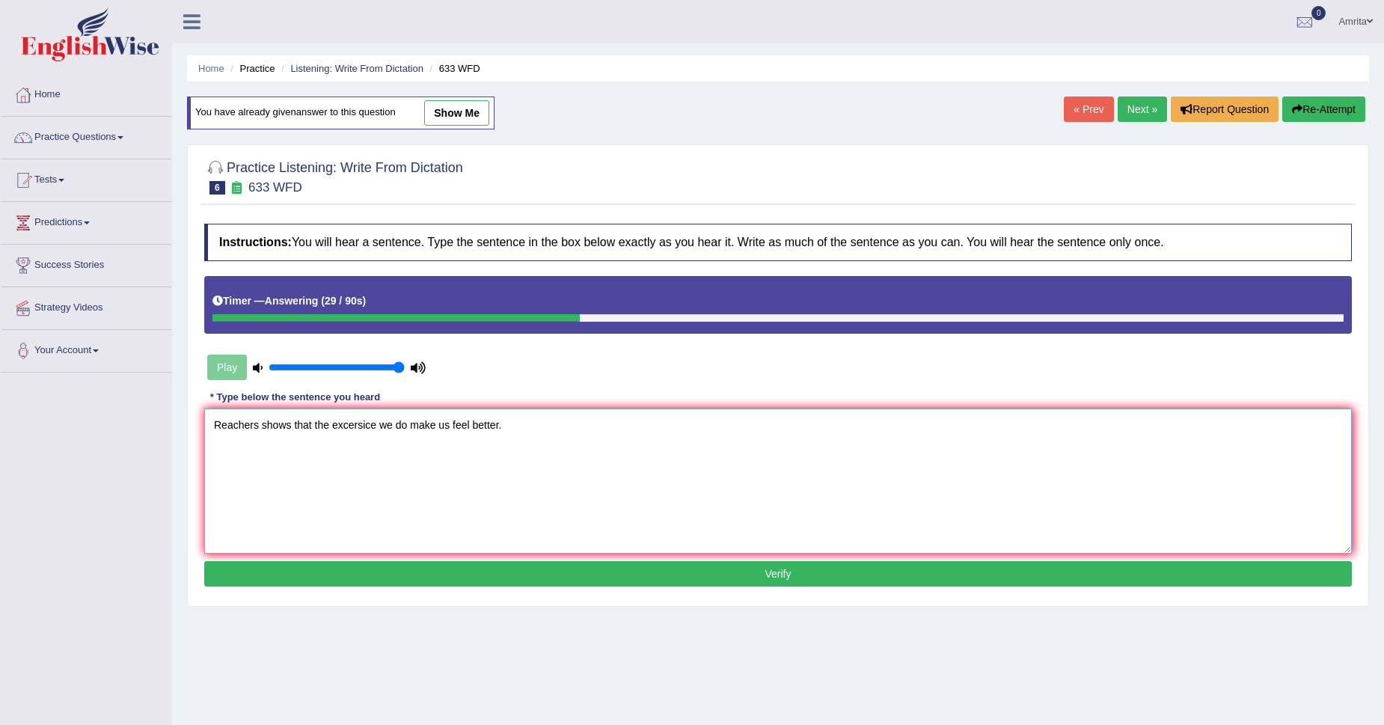
click at [260, 420] on textarea "Reachers shows that the excersice we do make us feel better." at bounding box center [778, 480] width 1148 height 145
click at [227, 423] on textarea "Reachers Reaserches shows that the excersice we do make us feel better." at bounding box center [778, 480] width 1148 height 145
click at [364, 421] on textarea "Reaserchers Reaserches shows that the excersice we do make us feel better." at bounding box center [778, 480] width 1148 height 145
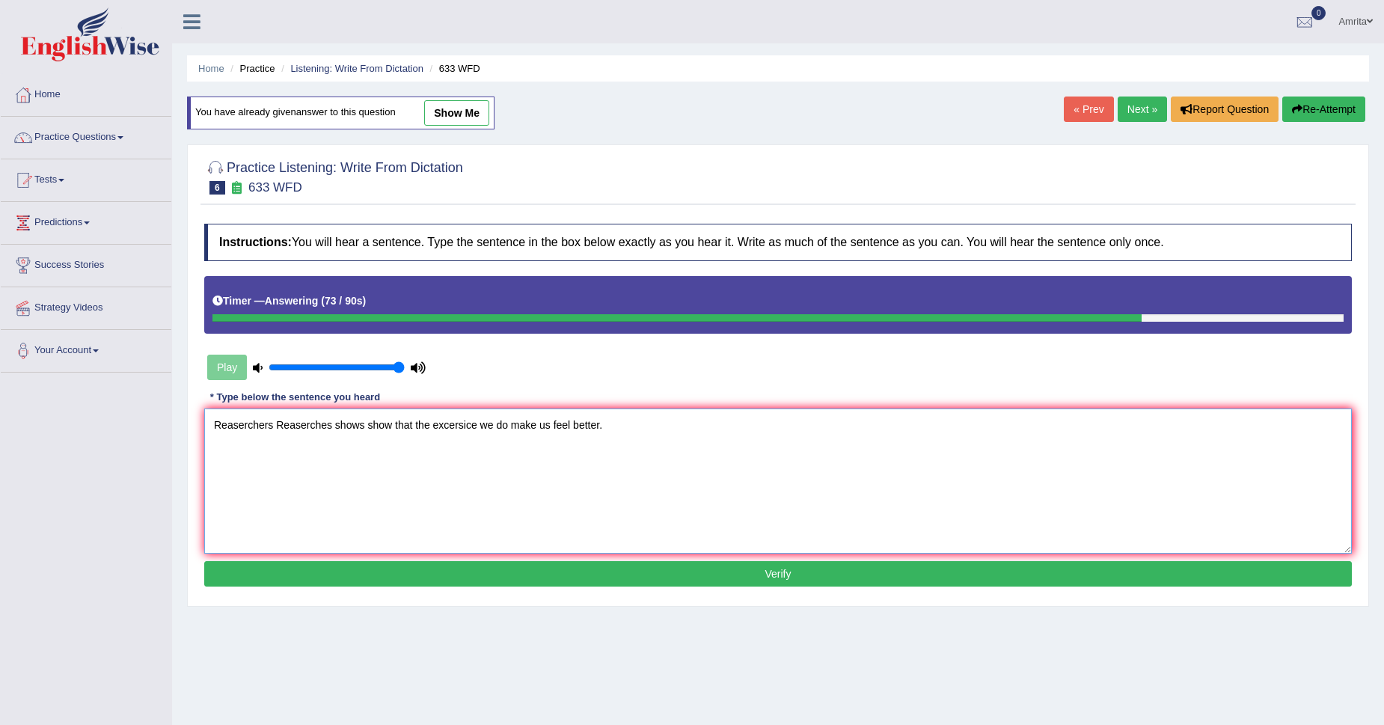
type textarea "Reaserchers Reaserches shows show that the excersice we do make us feel better."
click at [593, 570] on button "Verify" at bounding box center [778, 573] width 1148 height 25
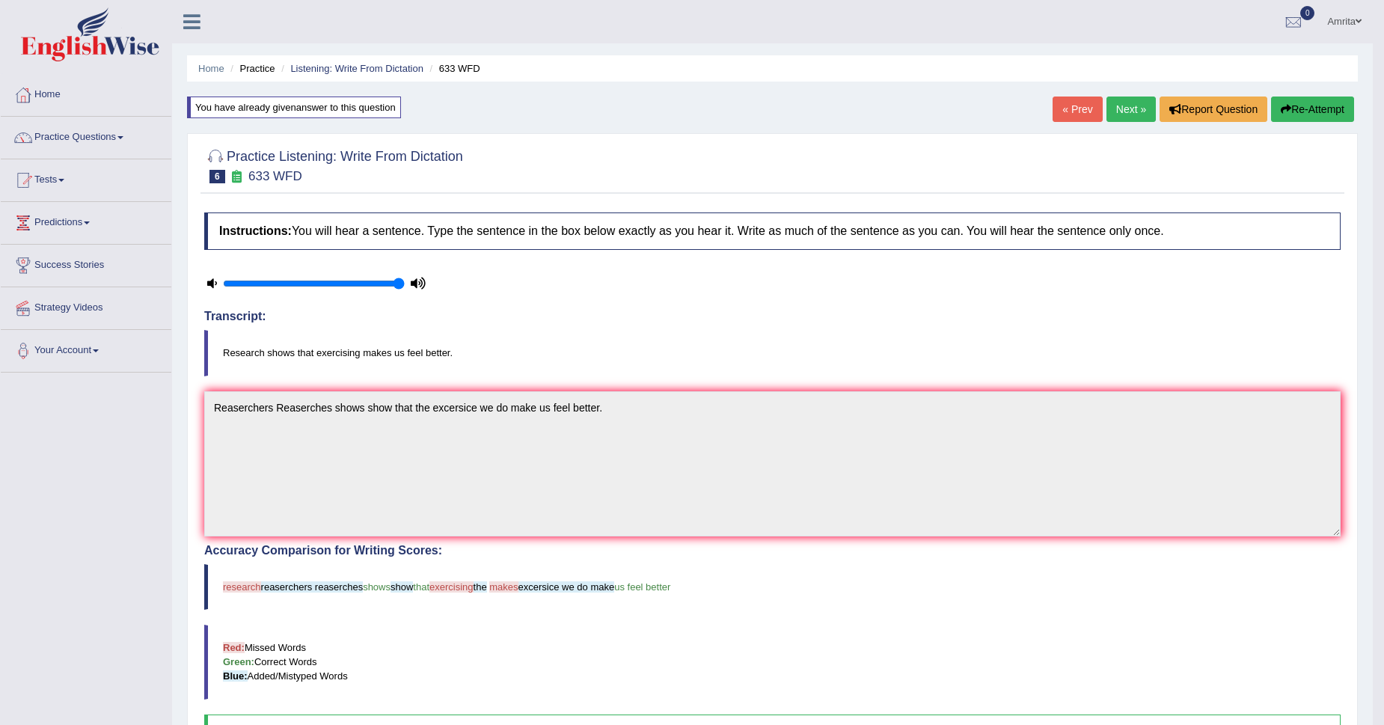
click at [1358, 20] on span at bounding box center [1359, 21] width 6 height 10
click at [1269, 193] on link "Log out" at bounding box center [1291, 194] width 162 height 34
